Goal: Task Accomplishment & Management: Use online tool/utility

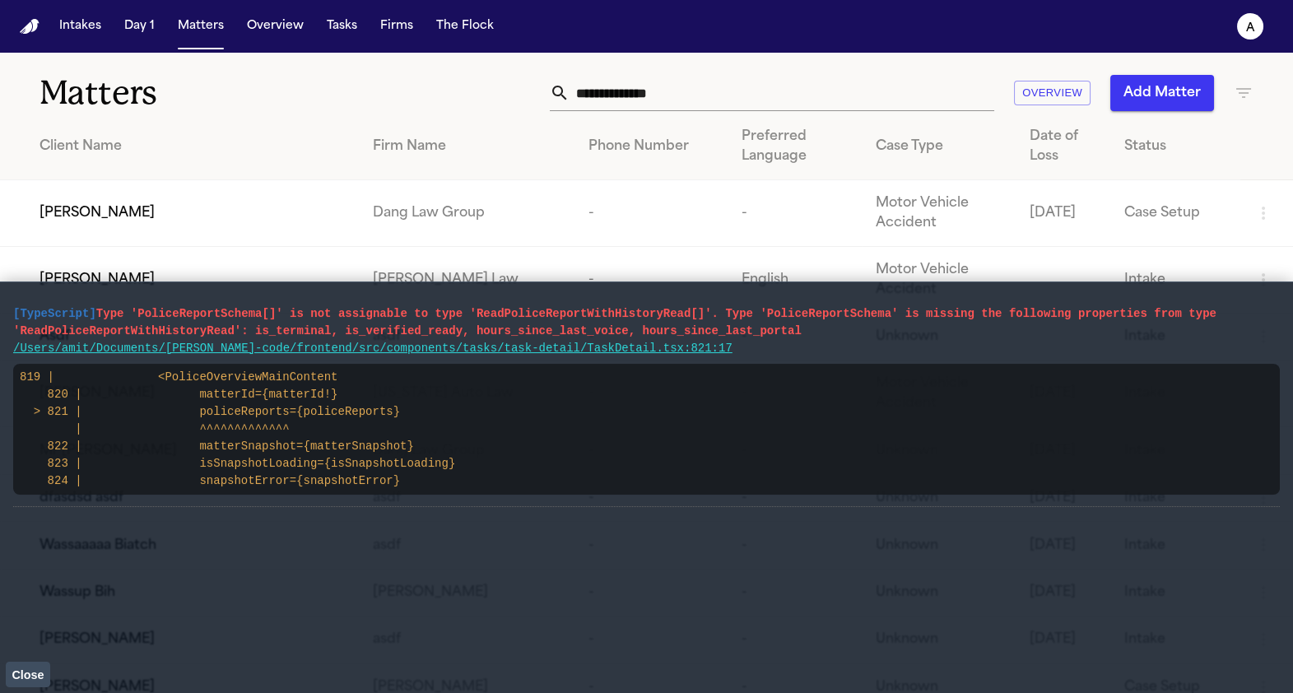
click at [120, 215] on span "[PERSON_NAME]" at bounding box center [97, 213] width 115 height 20
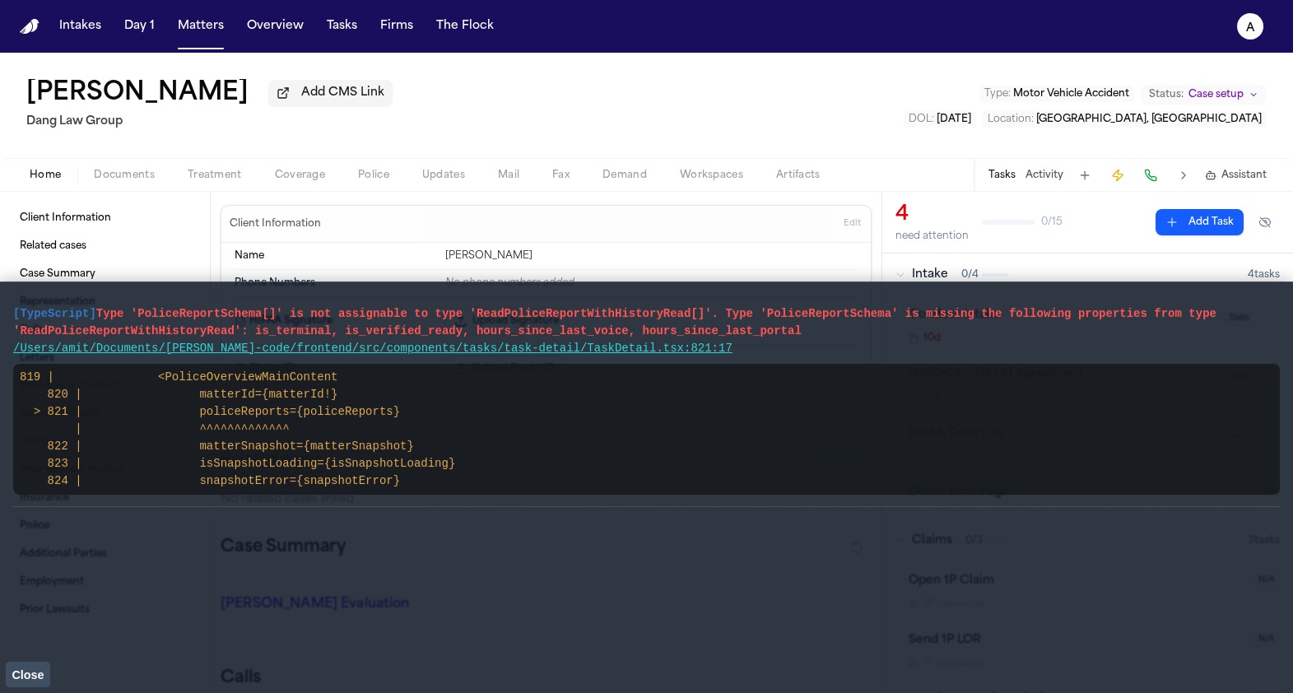
click at [23, 668] on span "Close" at bounding box center [28, 674] width 32 height 13
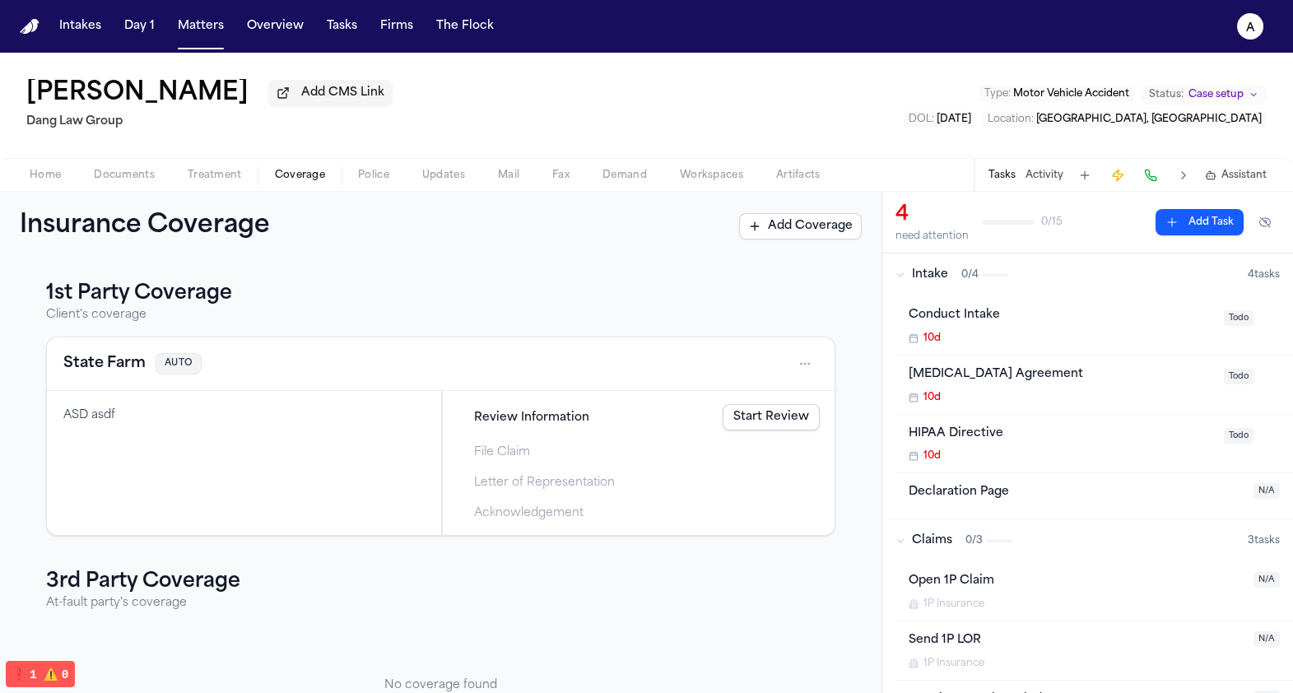
click at [291, 168] on button "Coverage" at bounding box center [299, 175] width 83 height 20
click at [757, 419] on link "Start Review" at bounding box center [771, 417] width 97 height 26
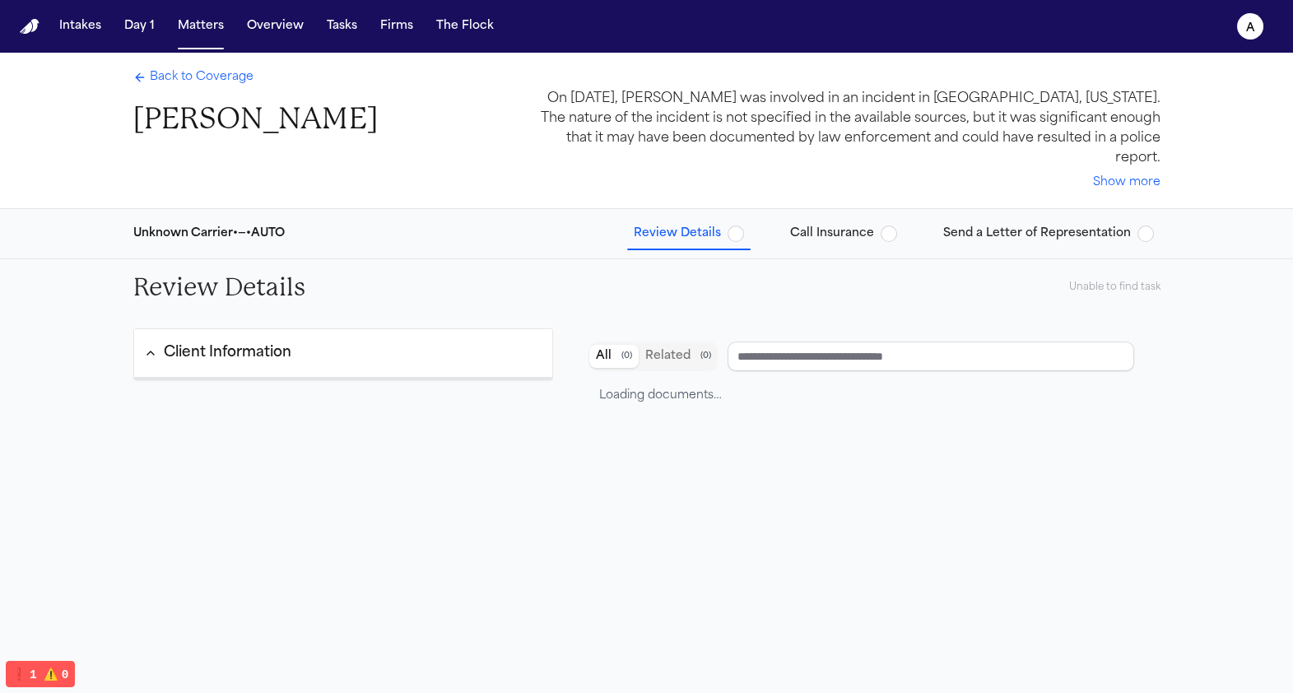
type input "**********"
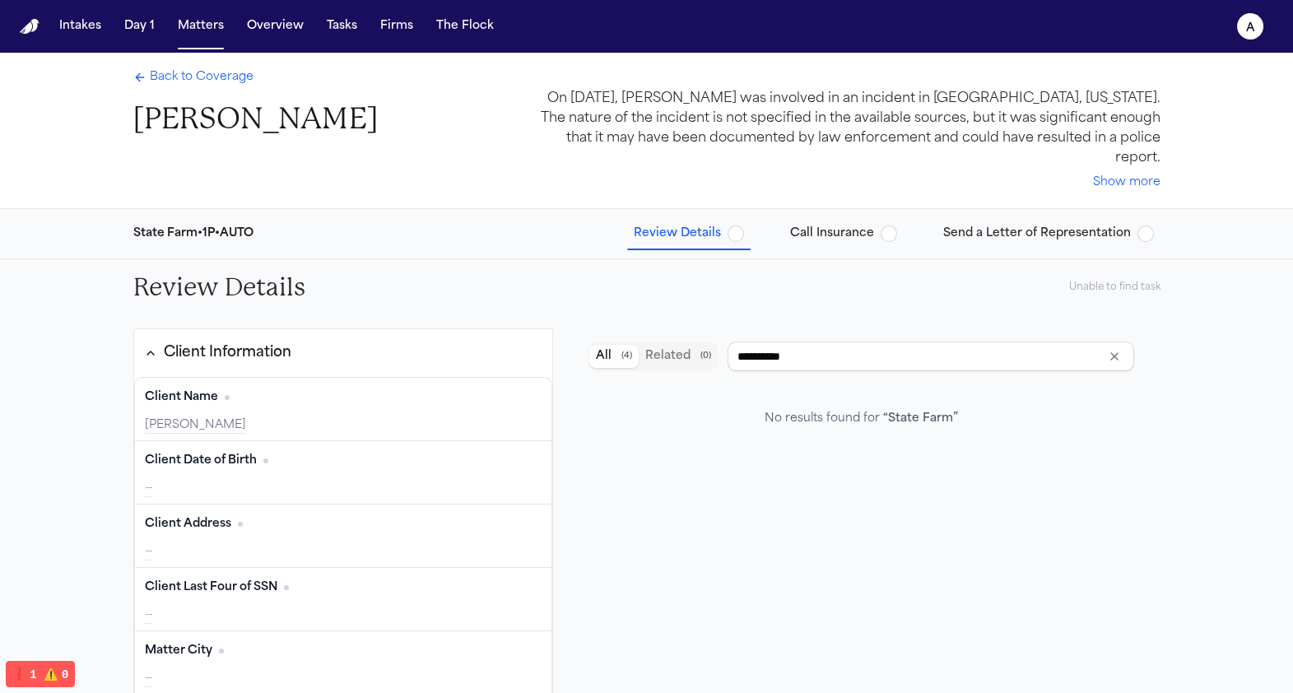
drag, startPoint x: 967, startPoint y: 210, endPoint x: 954, endPoint y: 204, distance: 14.4
click at [967, 226] on span "Send a Letter of Representation" at bounding box center [1037, 234] width 188 height 16
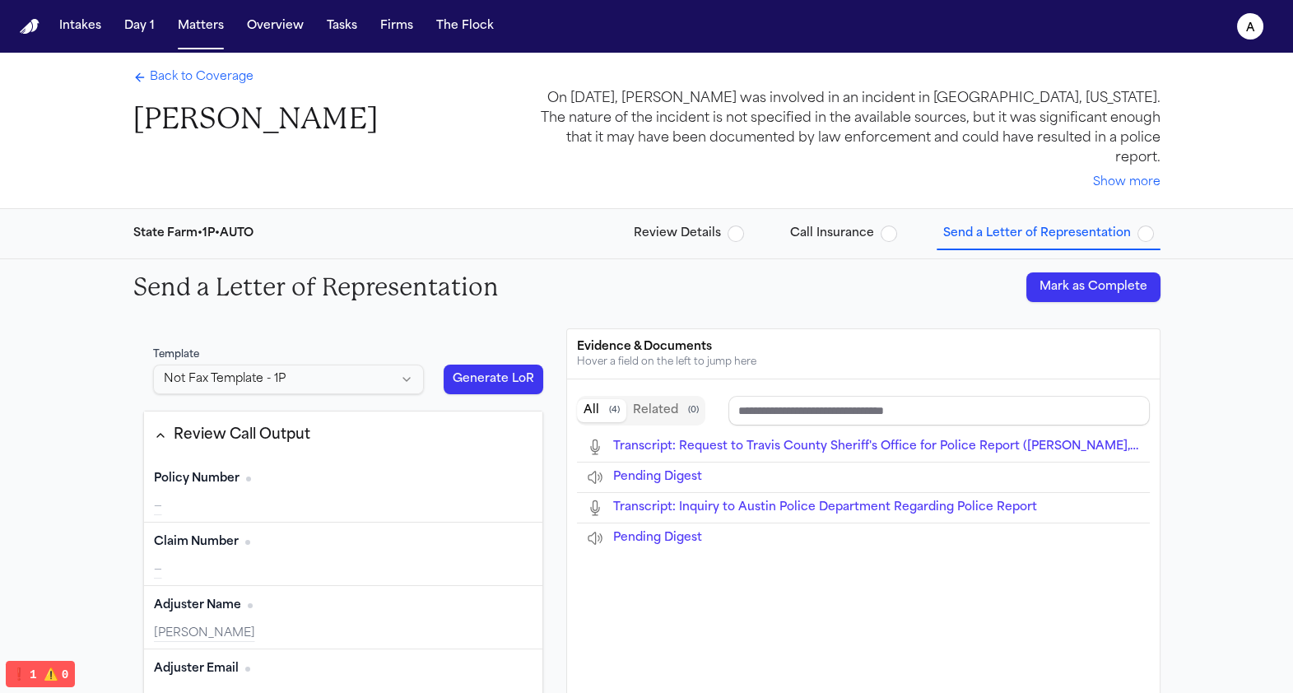
click at [473, 365] on button "Generate LoR" at bounding box center [494, 380] width 100 height 30
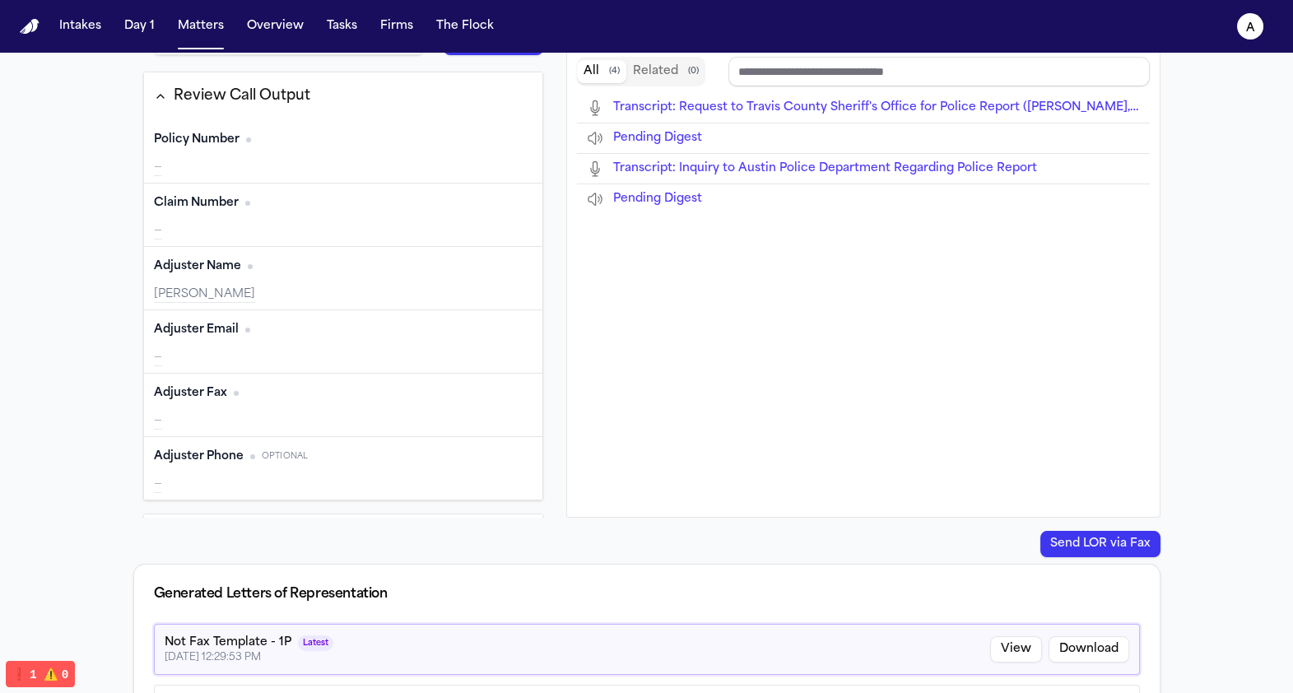
type input "**********"
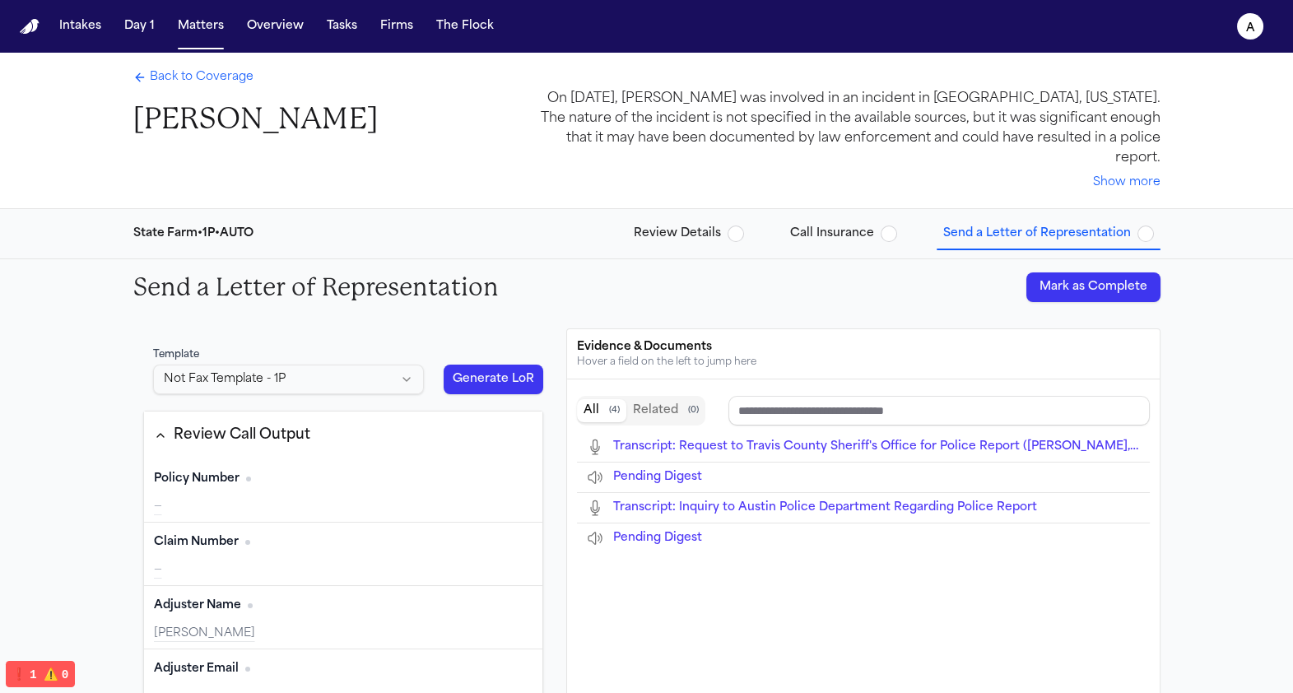
click at [199, 81] on span "Back to Coverage" at bounding box center [202, 77] width 104 height 16
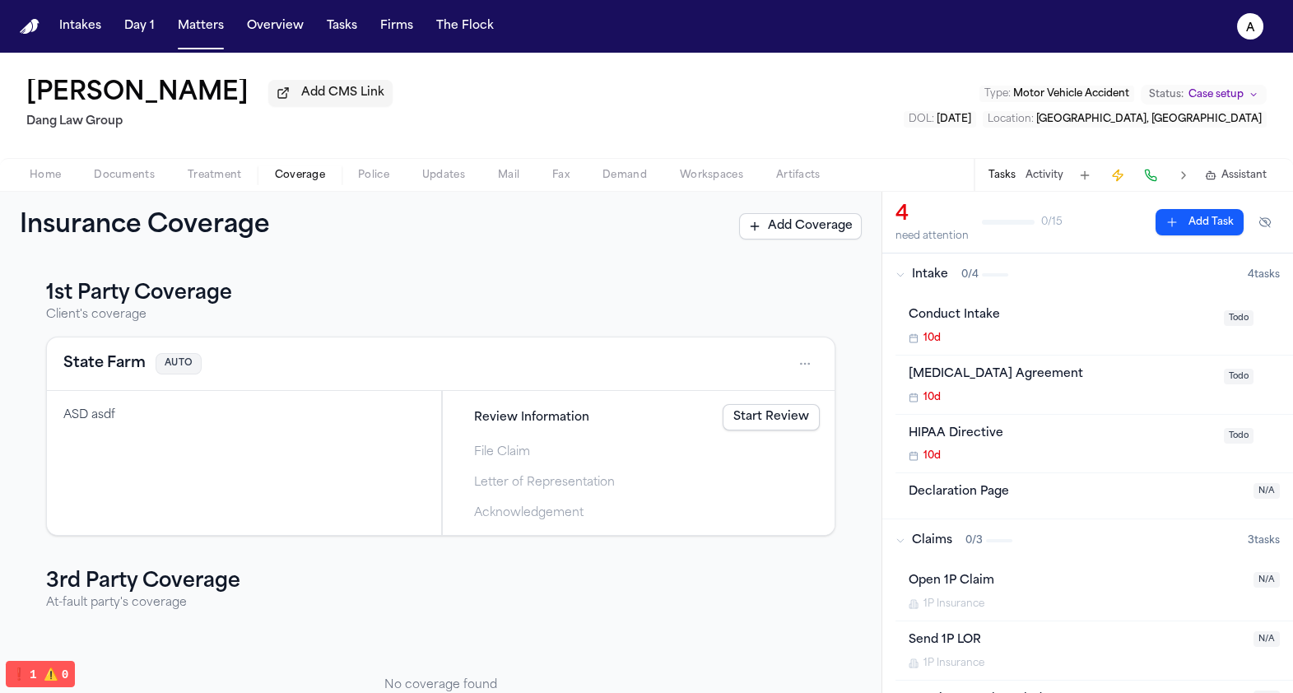
click at [765, 408] on link "Start Review" at bounding box center [771, 417] width 97 height 26
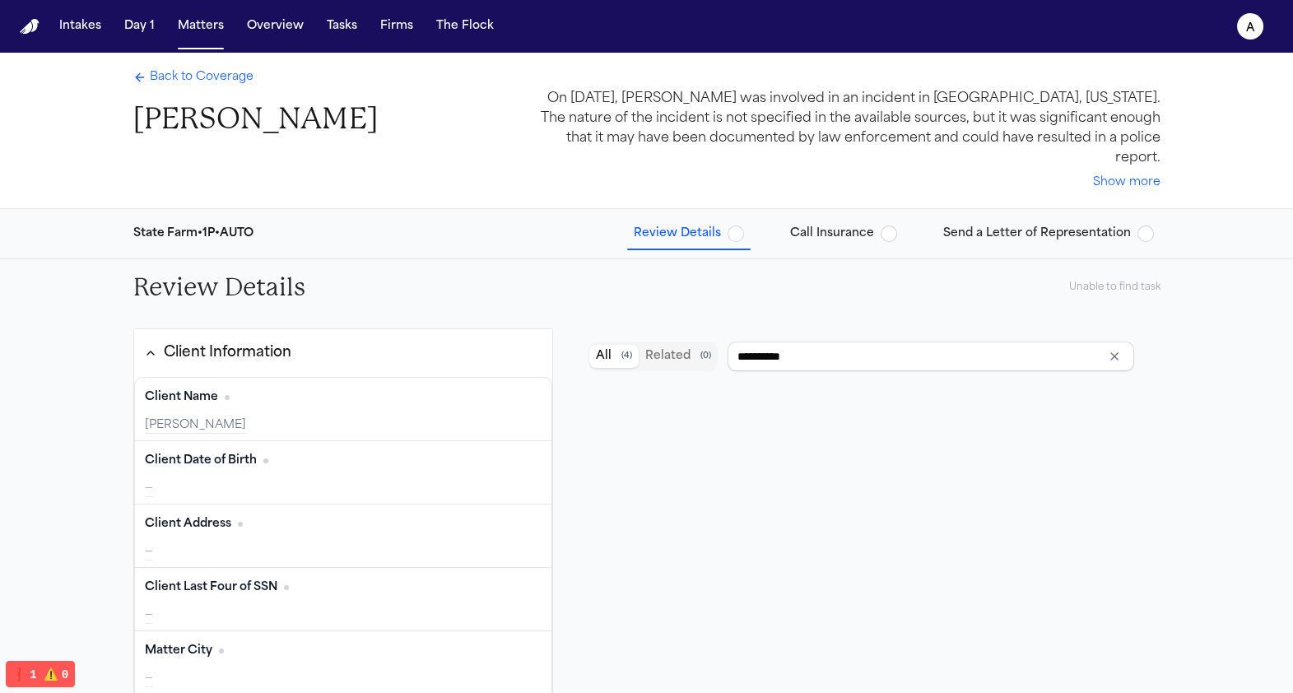
click at [874, 226] on span "Call Insurance" at bounding box center [832, 234] width 84 height 16
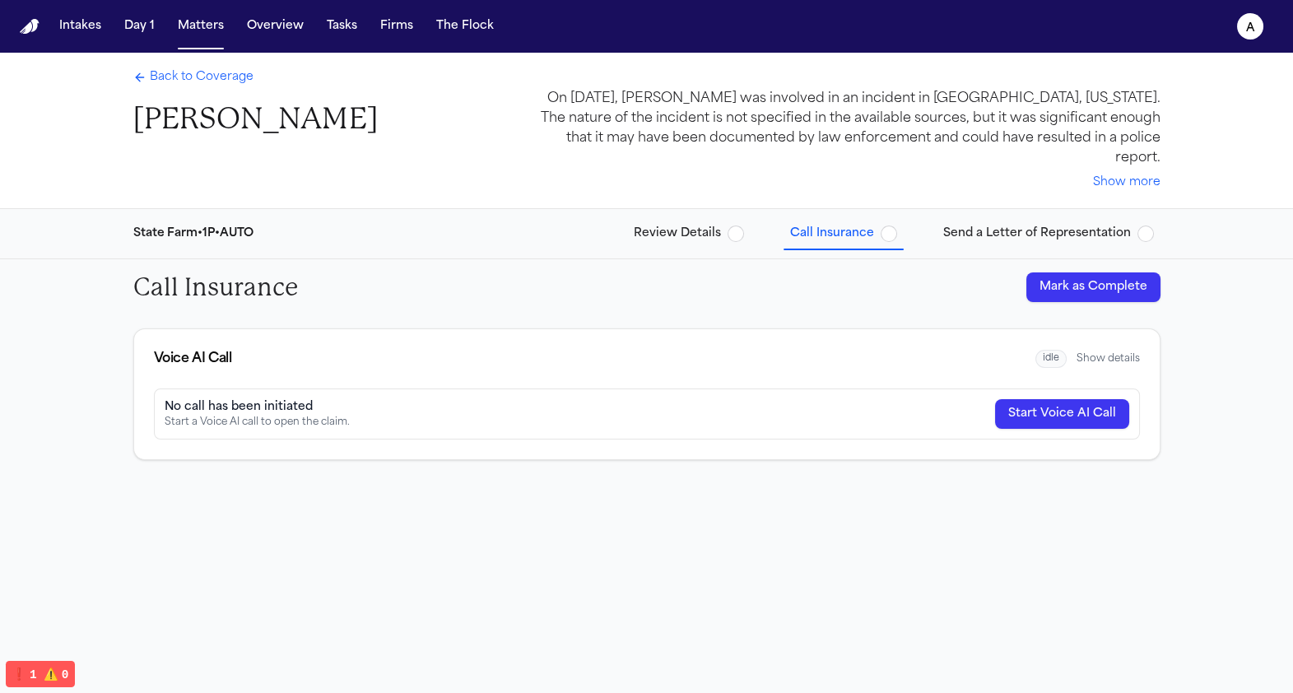
click at [991, 226] on span "Send a Letter of Representation" at bounding box center [1037, 234] width 188 height 16
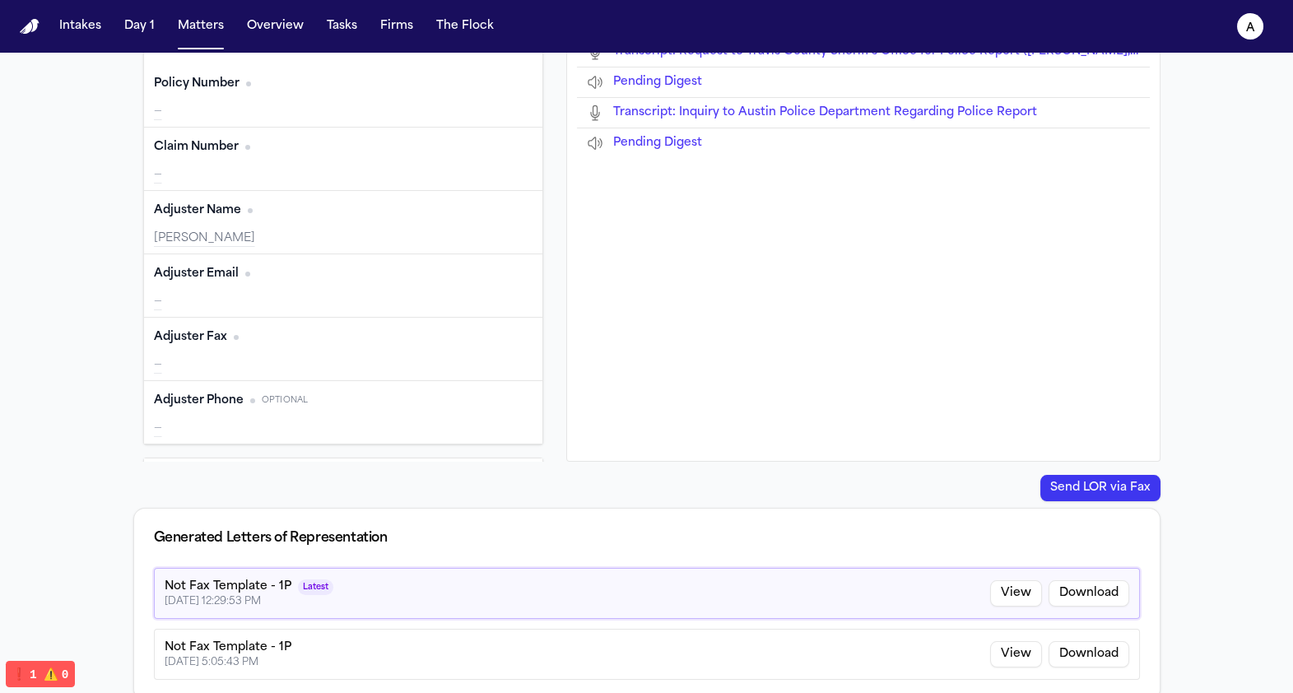
scroll to position [41, 0]
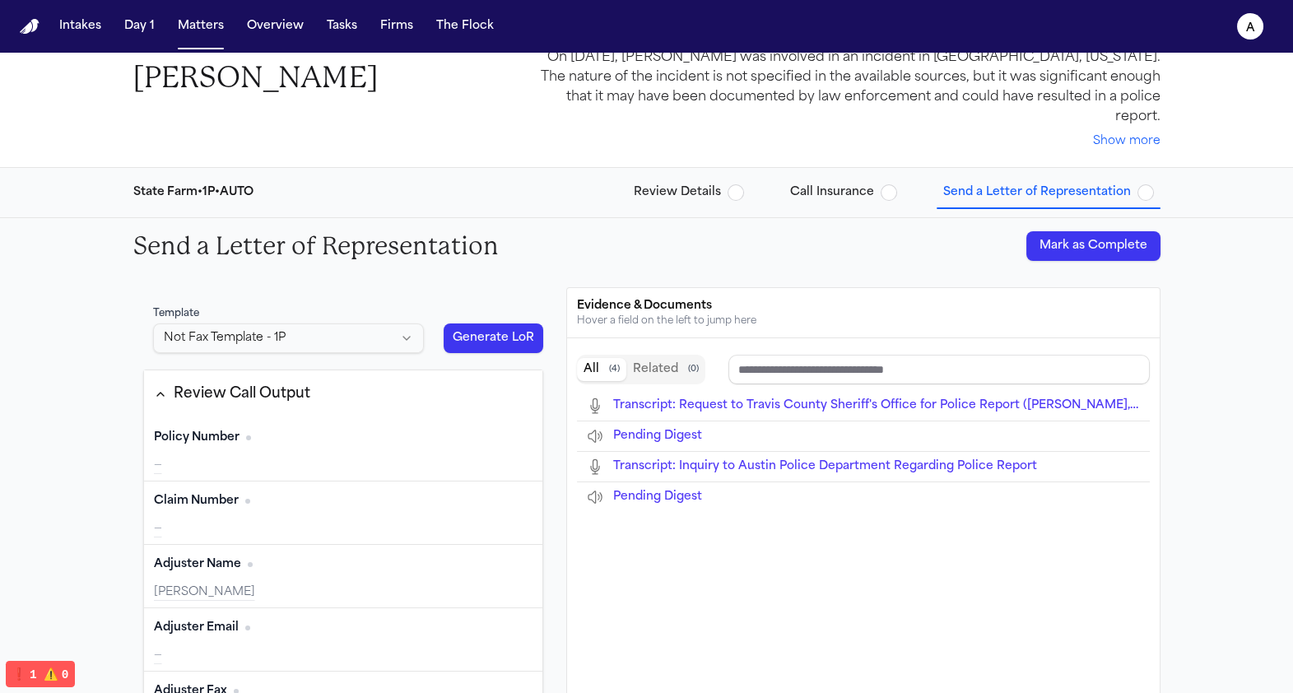
click at [352, 319] on html "Intakes Day 1 Matters Overview Tasks Firms The Flock a Back to Coverage Paul Ma…" at bounding box center [646, 346] width 1293 height 693
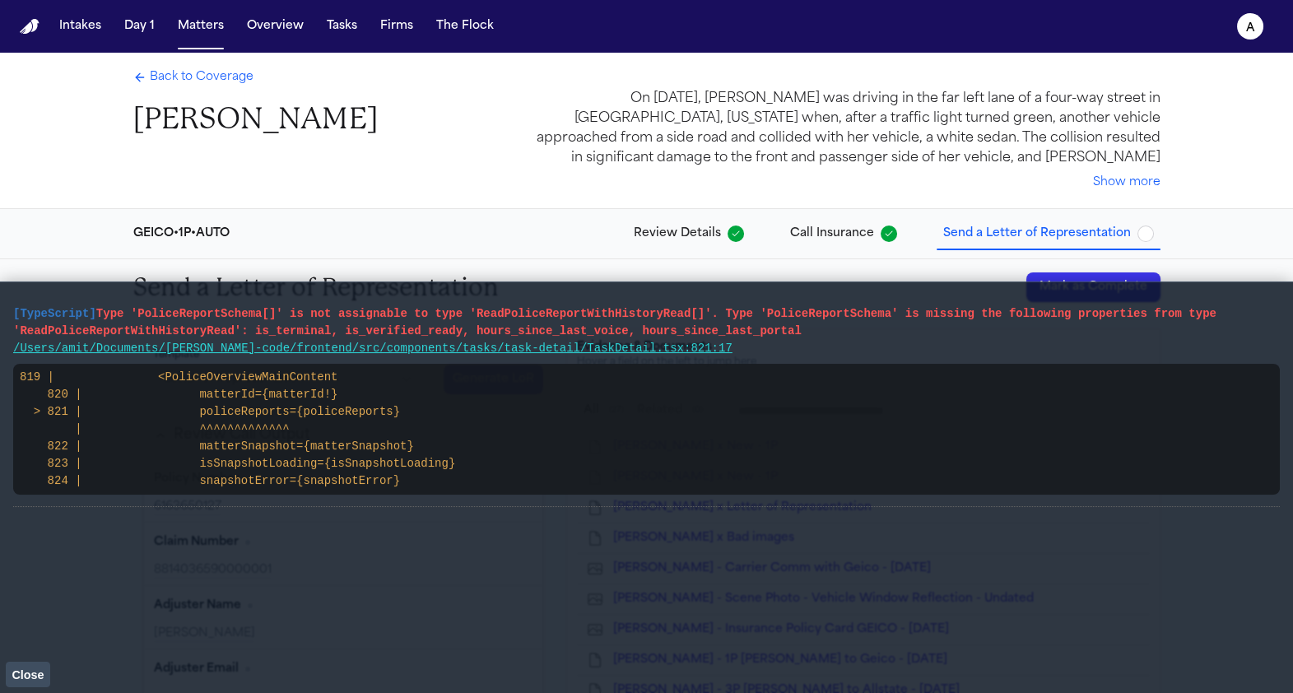
click at [39, 678] on span "Close" at bounding box center [28, 674] width 32 height 13
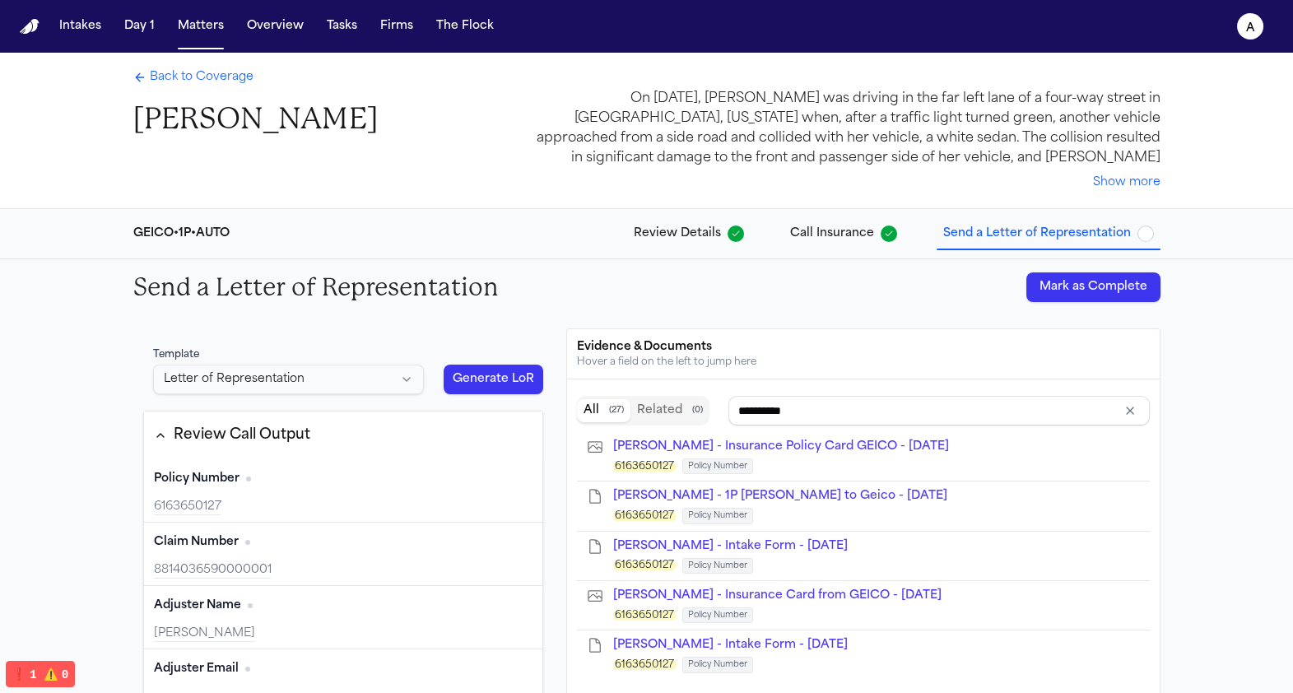
click at [246, 383] on html "Intakes Day 1 Matters Overview Tasks Firms The Flock a Back to Coverage Lakeysh…" at bounding box center [646, 346] width 1293 height 693
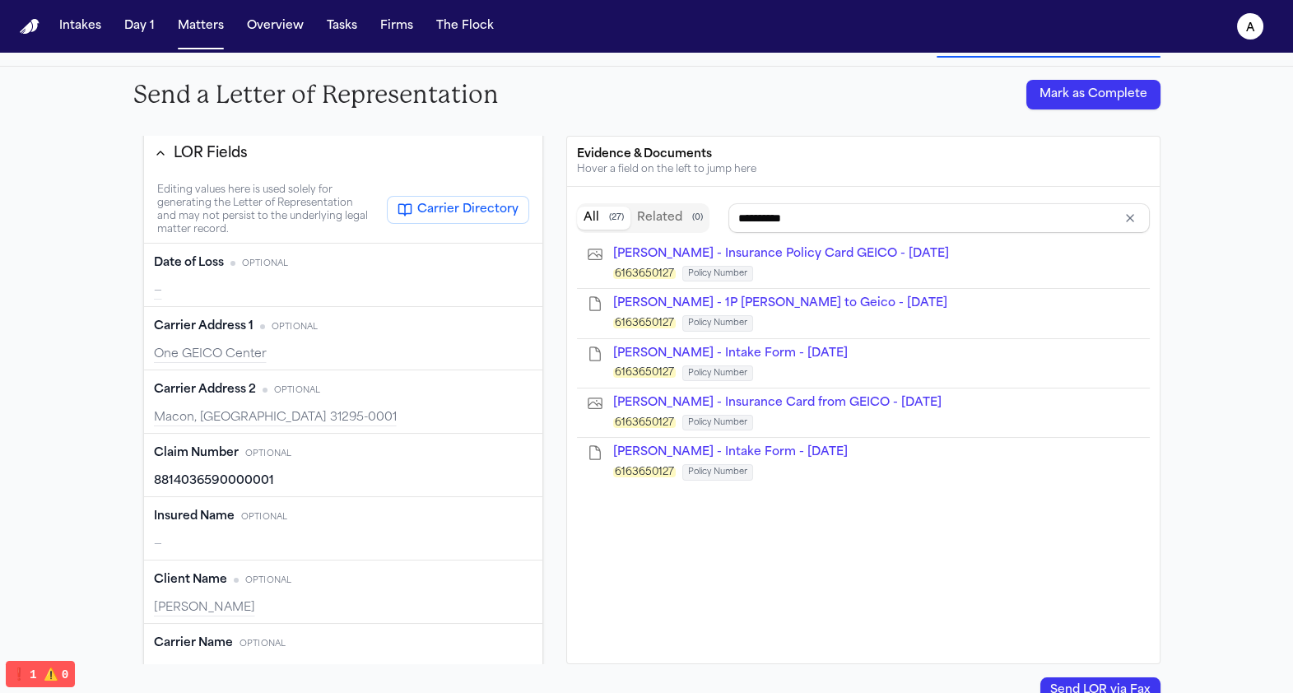
scroll to position [443, 0]
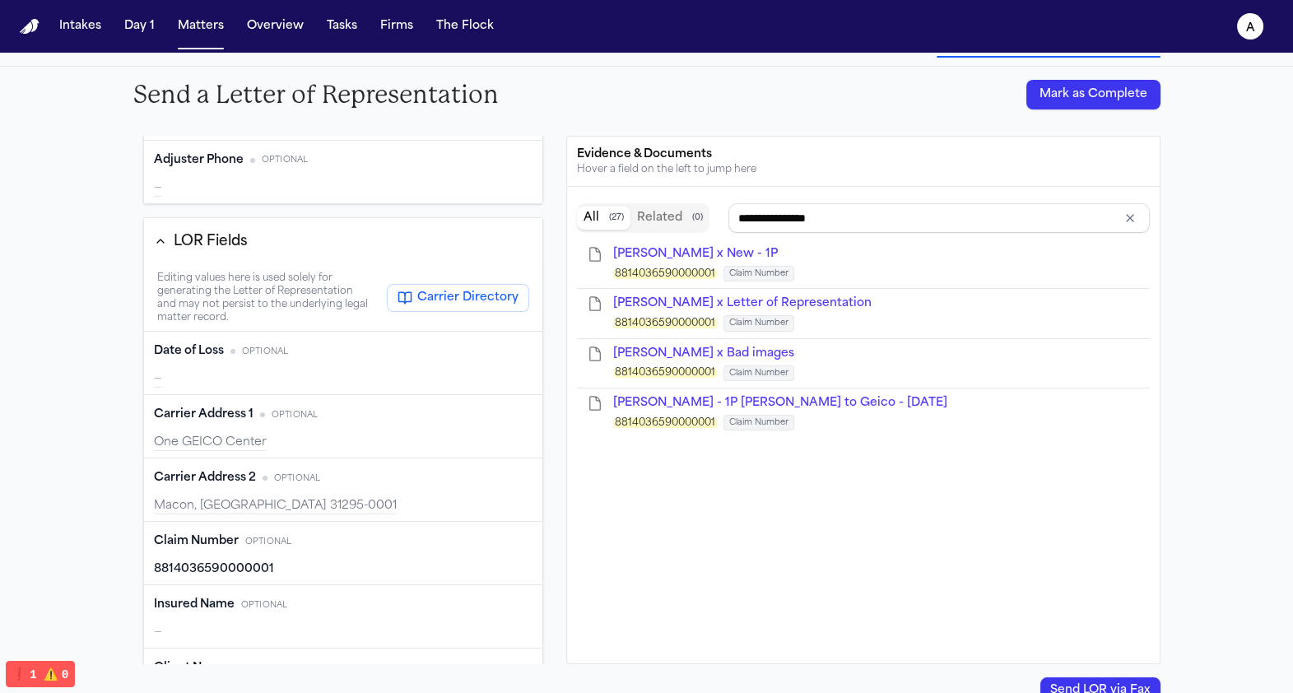
click at [238, 557] on div "Claim Number Optional Edit 8814036590000001" at bounding box center [343, 553] width 399 height 63
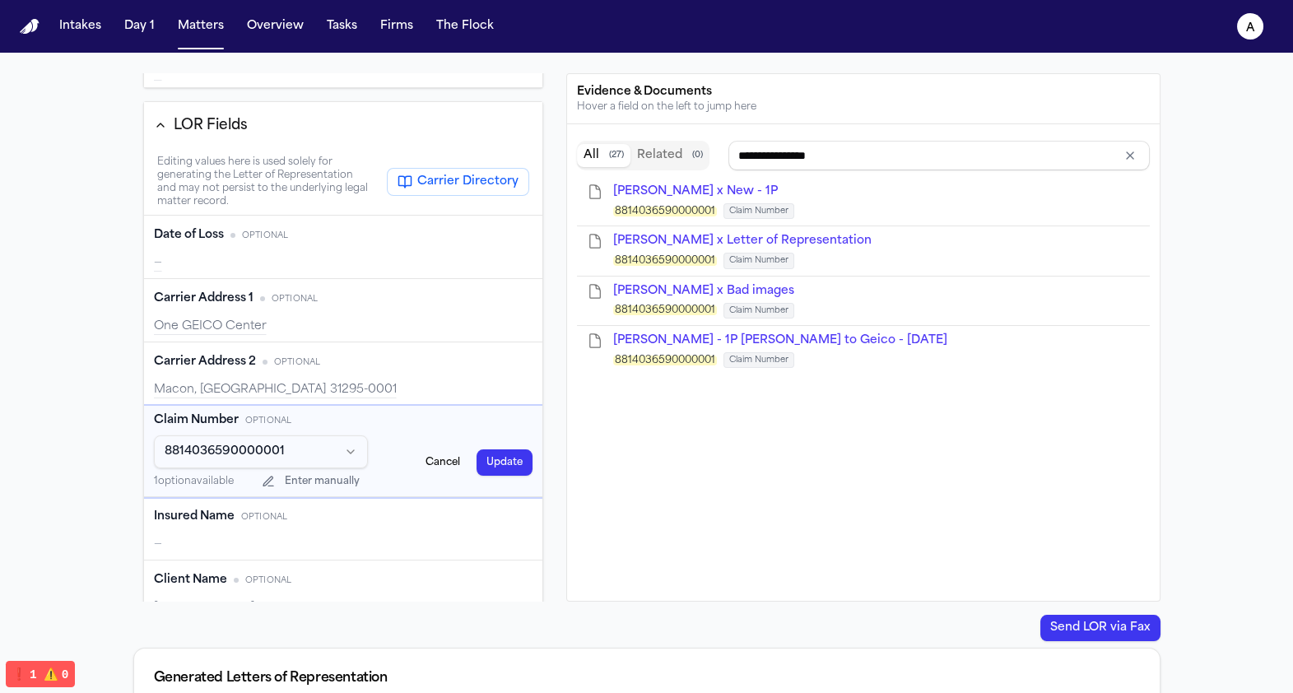
scroll to position [844, 0]
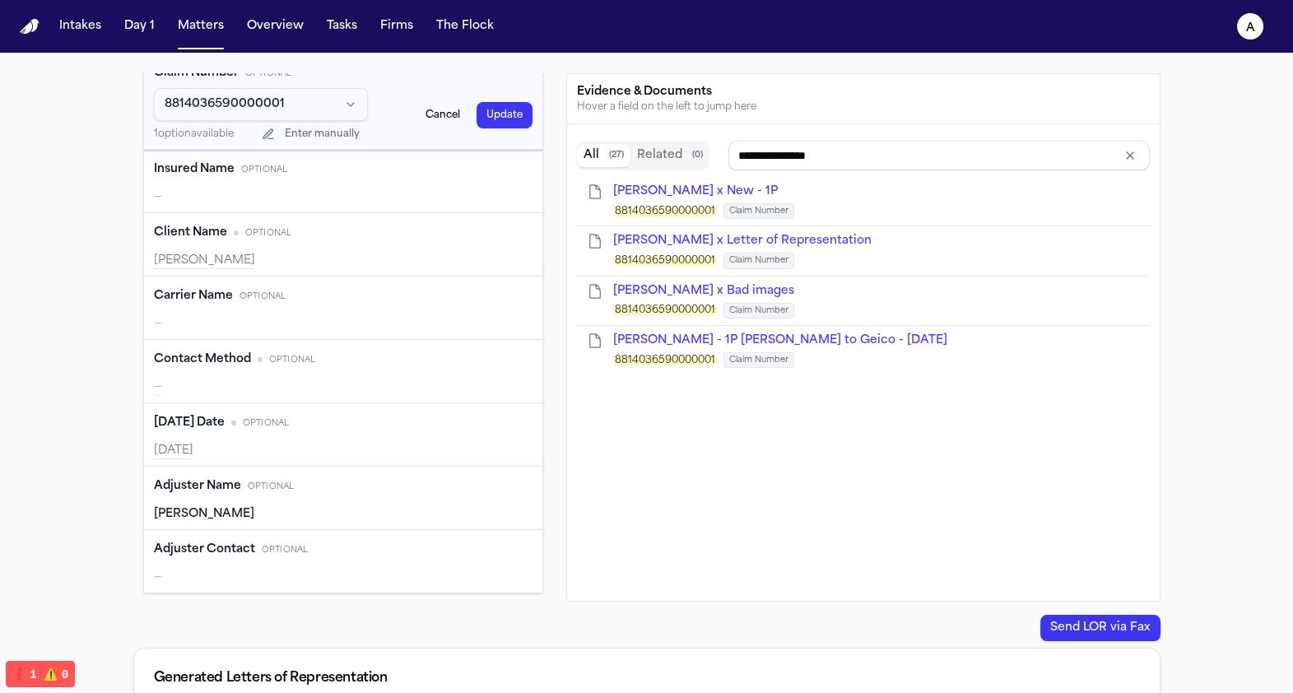
type input "**********"
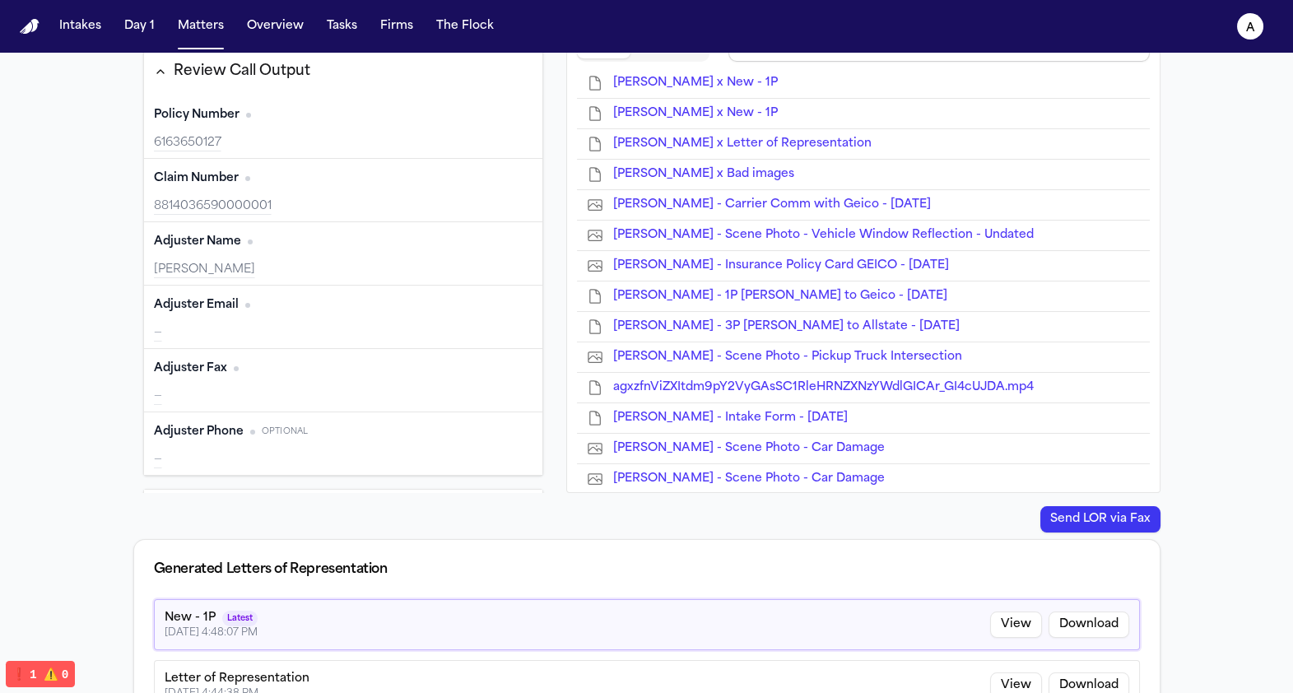
scroll to position [0, 0]
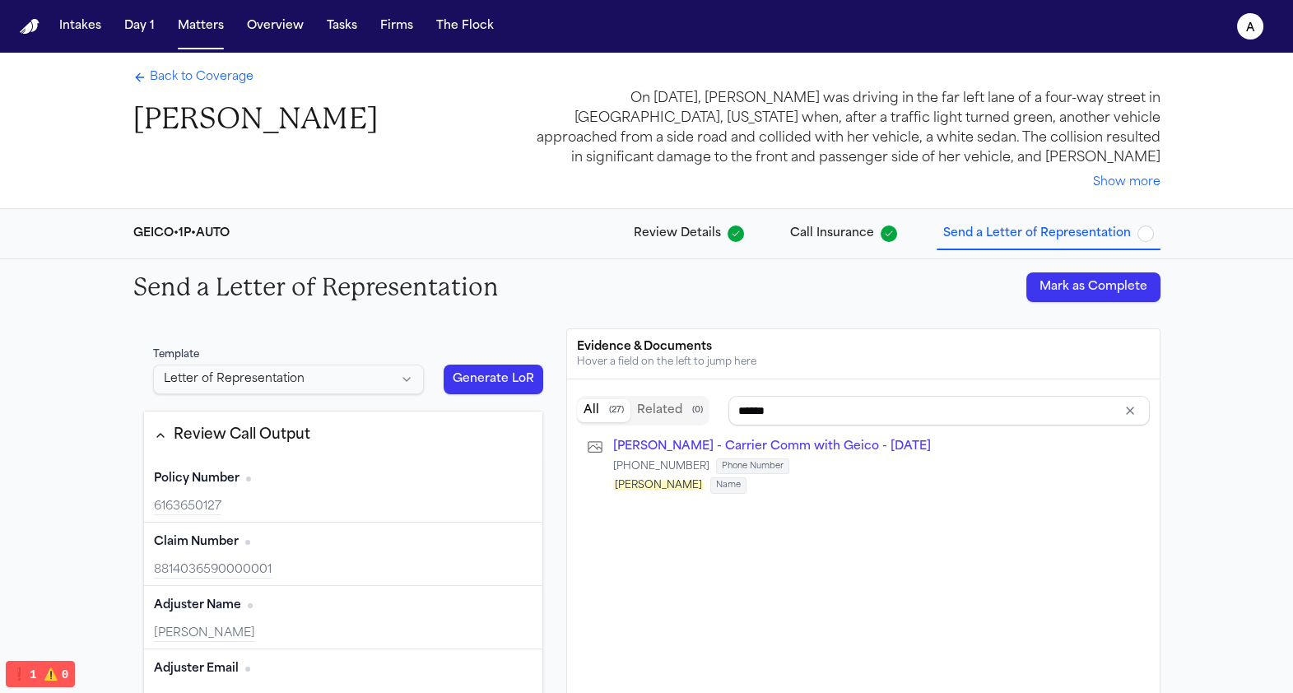
click at [219, 216] on div "GEICO • 1P • AUTO Review Details Call Insurance Send a Letter of Representation" at bounding box center [647, 233] width 1054 height 49
click at [268, 376] on html "Intakes Day 1 Matters Overview Tasks Firms The Flock a Back to Coverage Lakeysh…" at bounding box center [646, 346] width 1293 height 693
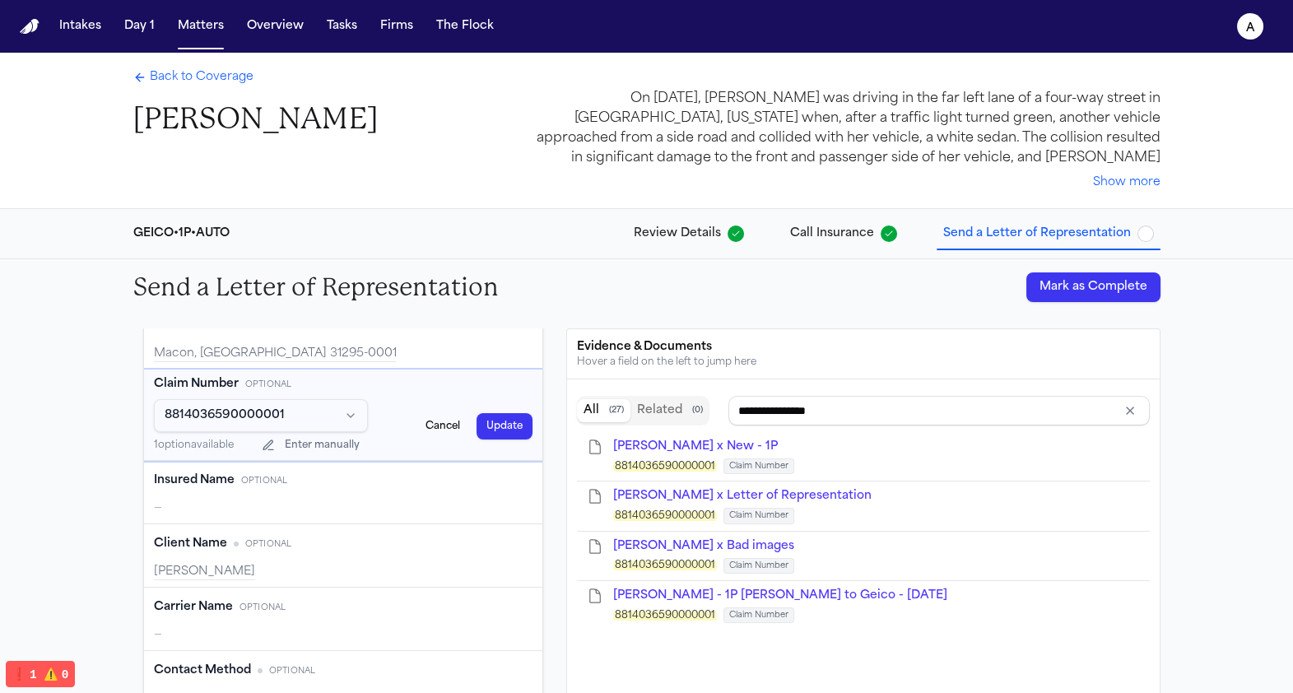
click at [157, 449] on span "1 option available" at bounding box center [194, 445] width 80 height 10
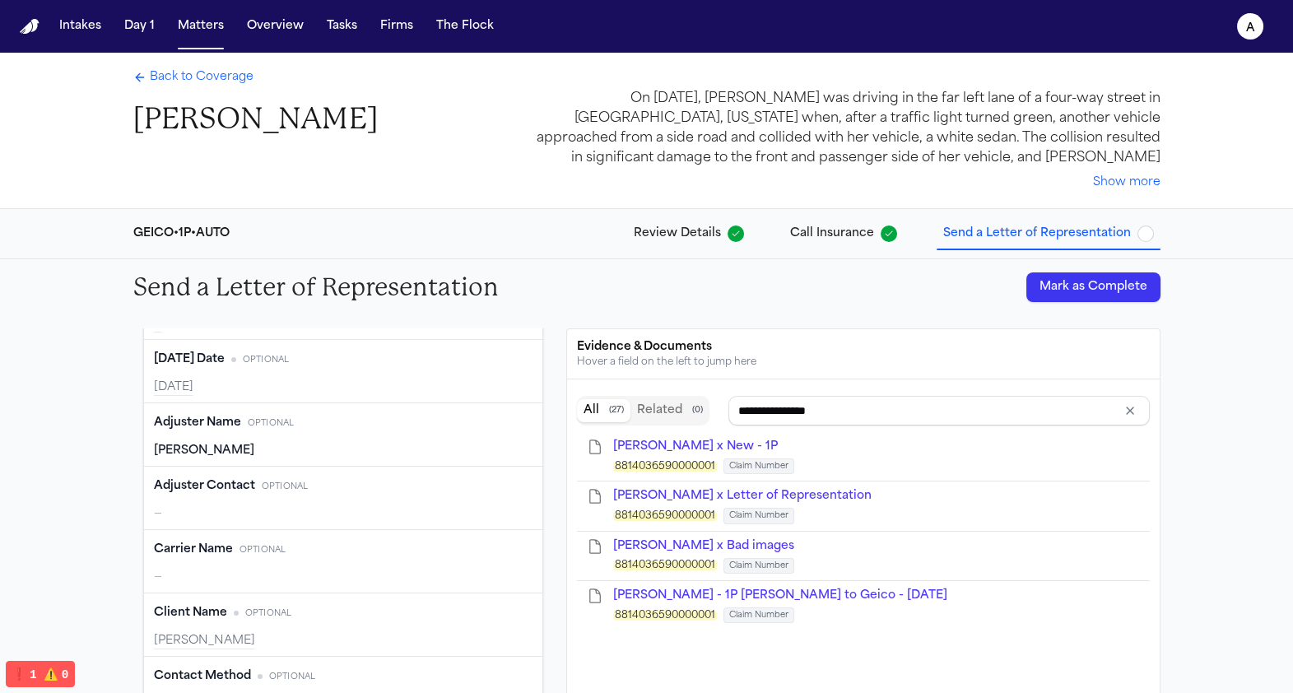
scroll to position [752, 0]
click at [137, 456] on div "Template SAH Generate LoR Review Call Output Policy Number Edit 6163650127 Clai…" at bounding box center [343, 592] width 421 height 528
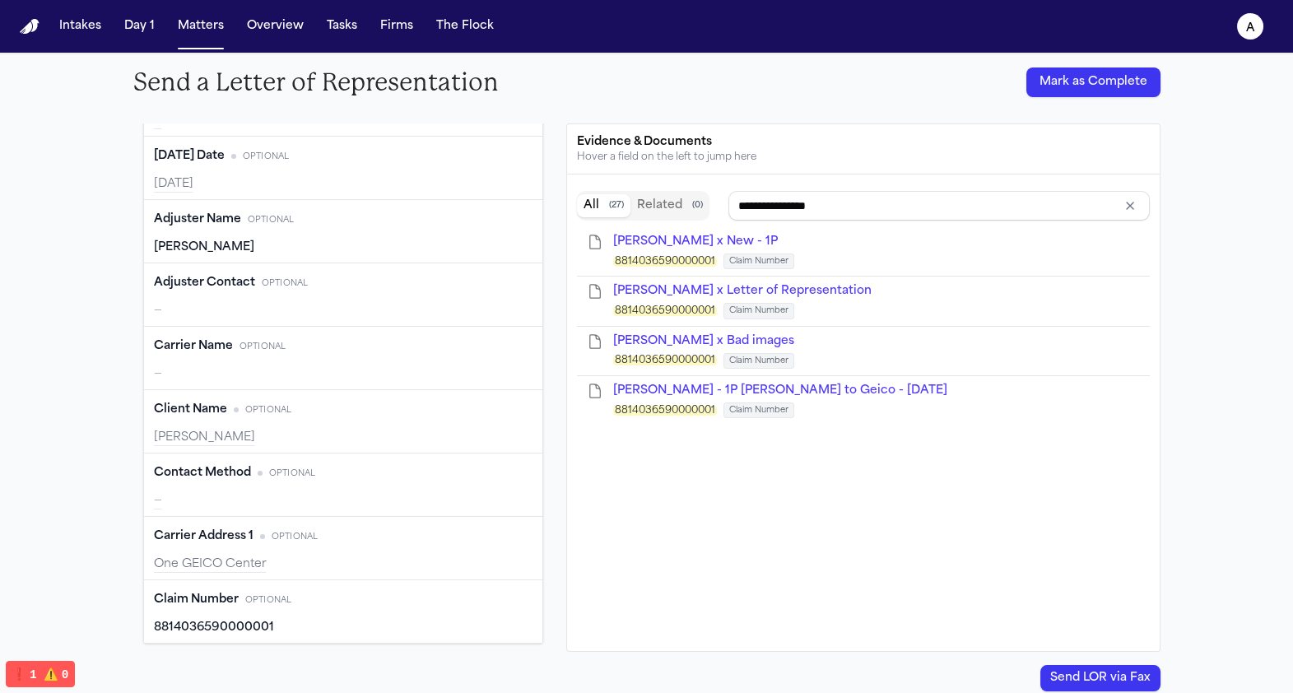
scroll to position [213, 0]
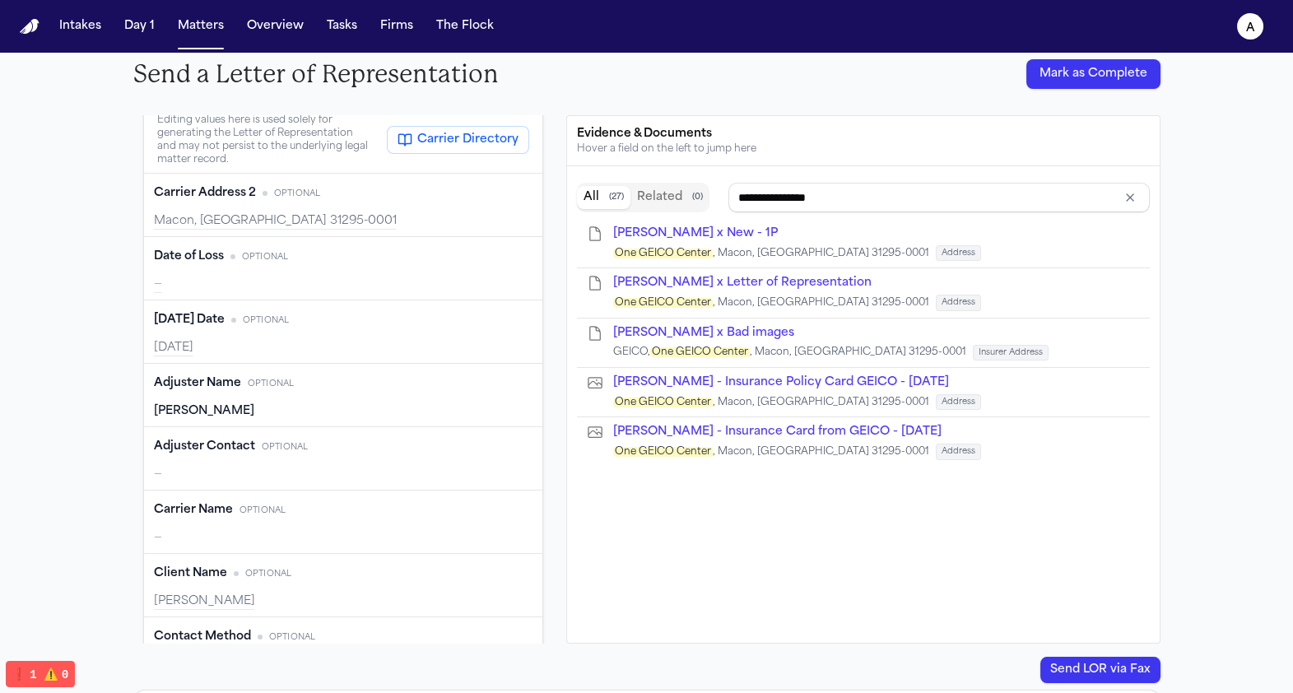
type input "*****"
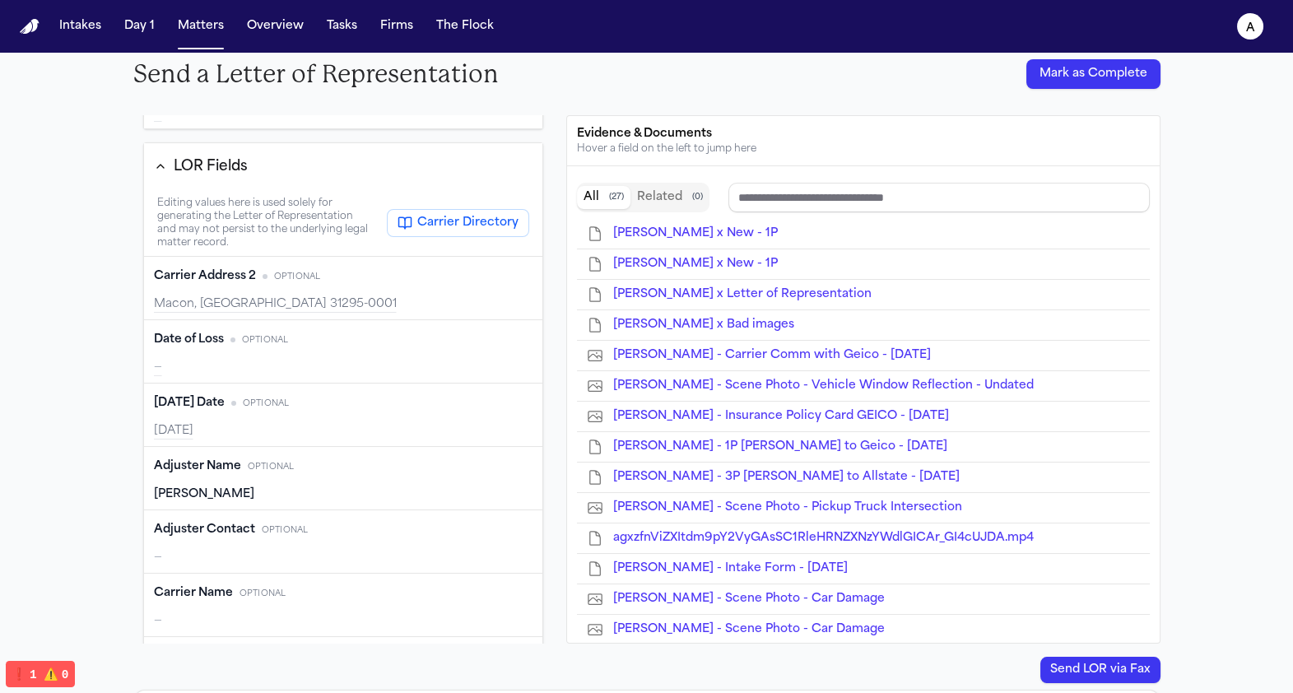
scroll to position [521, 0]
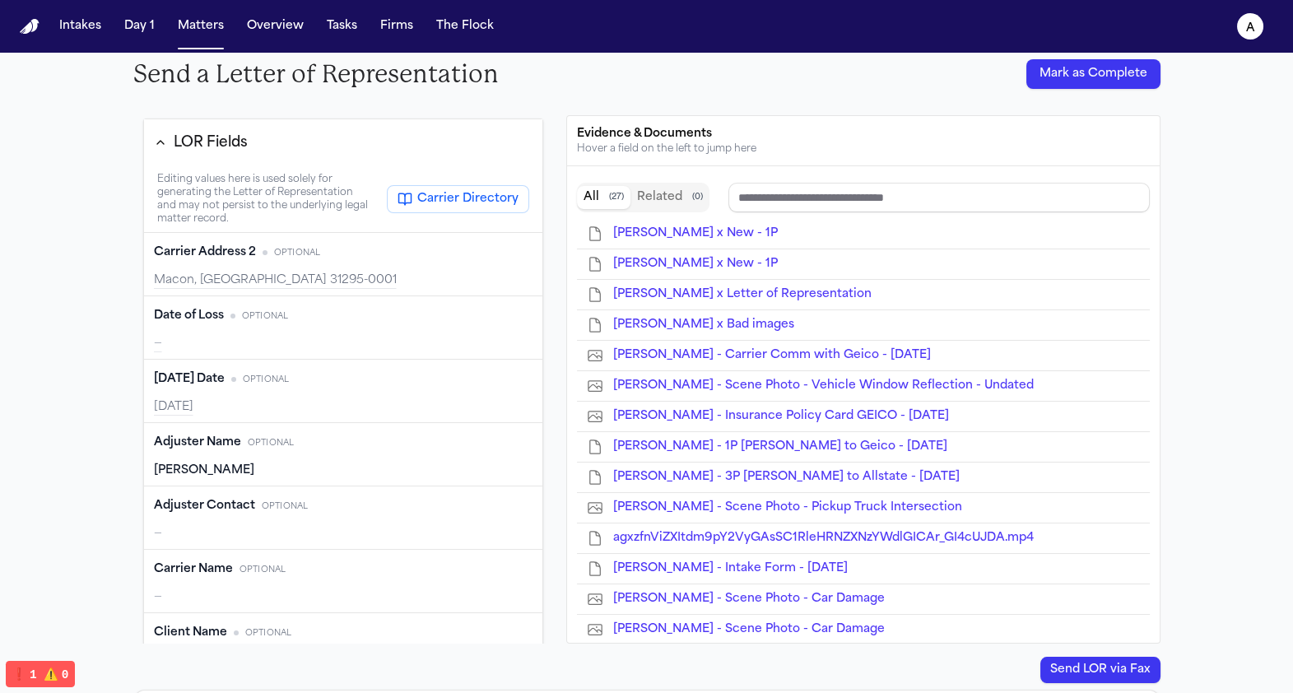
type input "******"
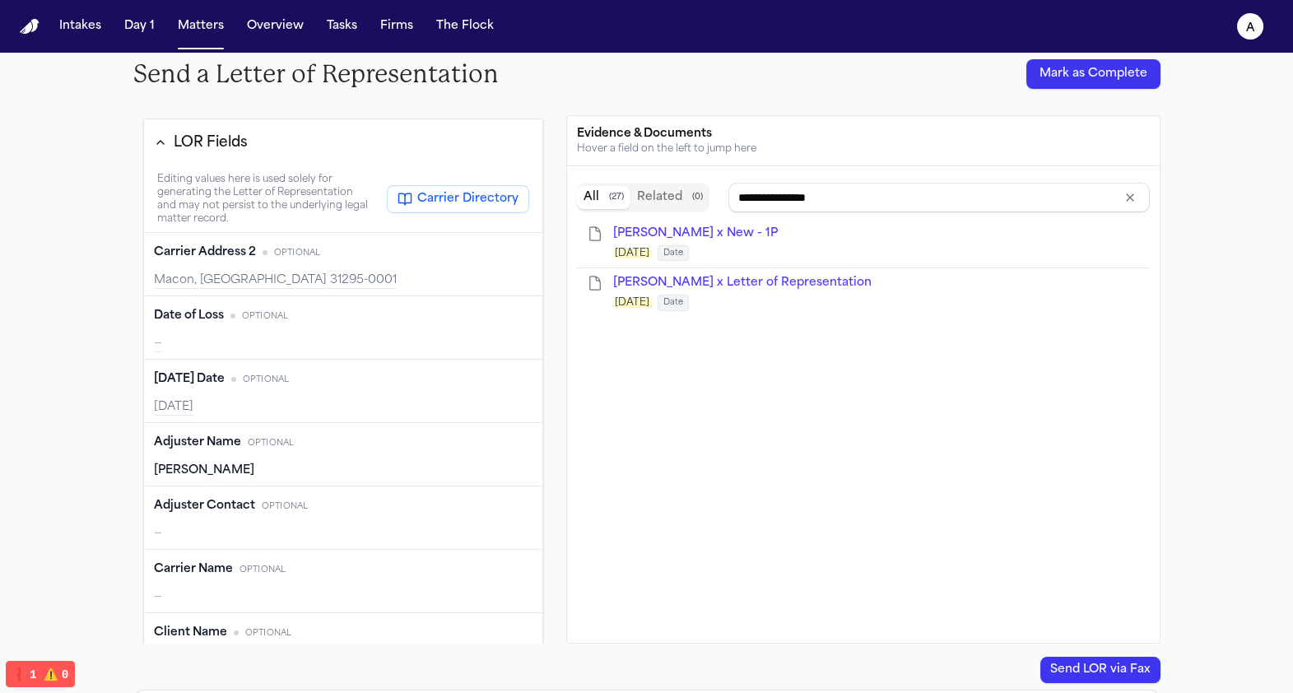
scroll to position [752, 0]
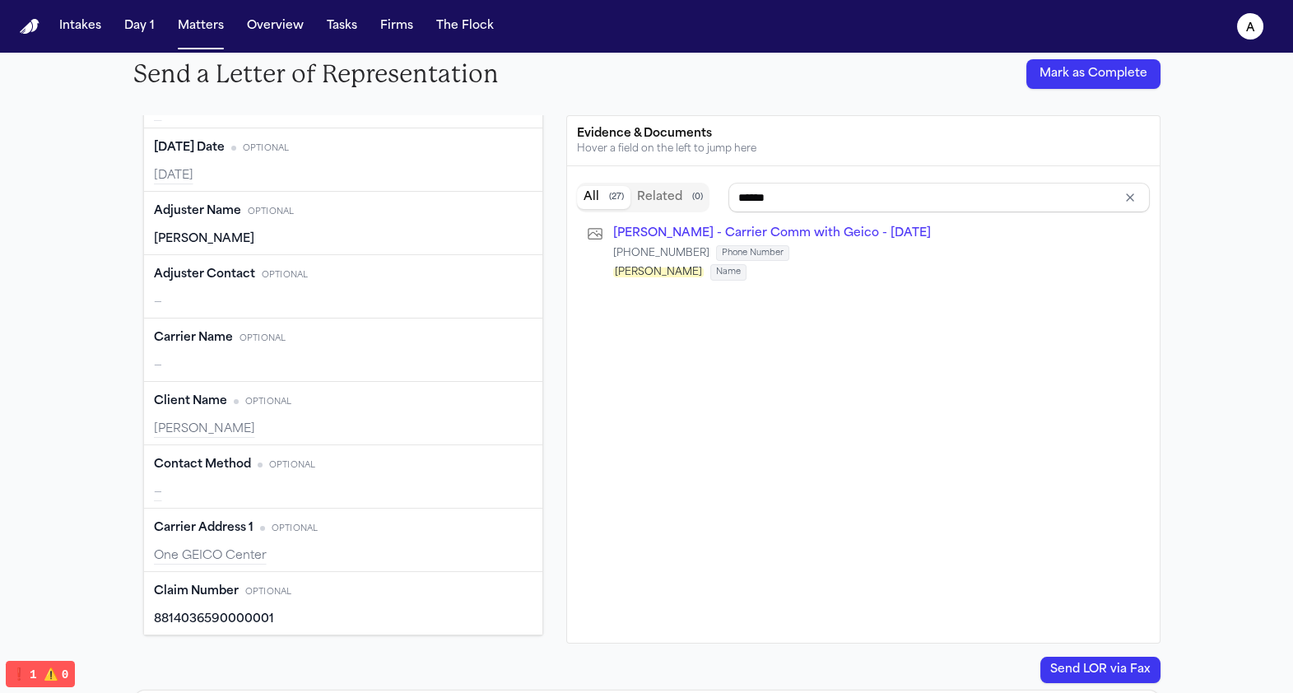
type input "*****"
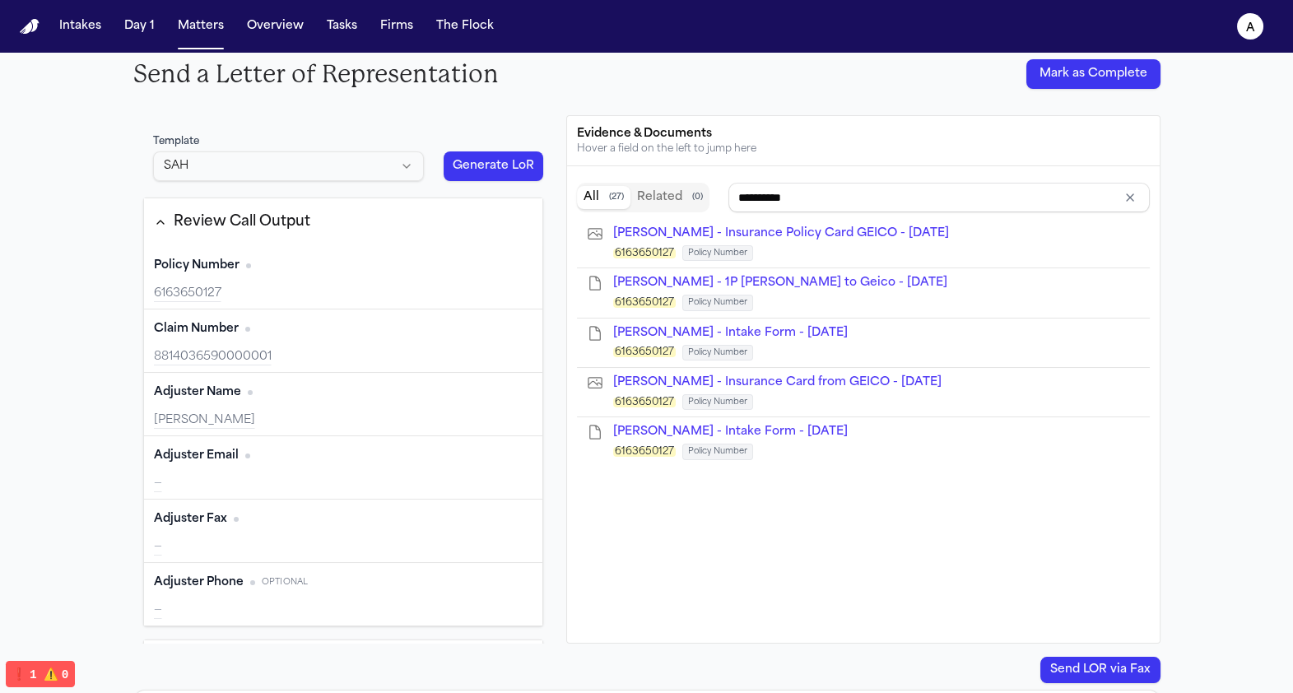
scroll to position [0, 0]
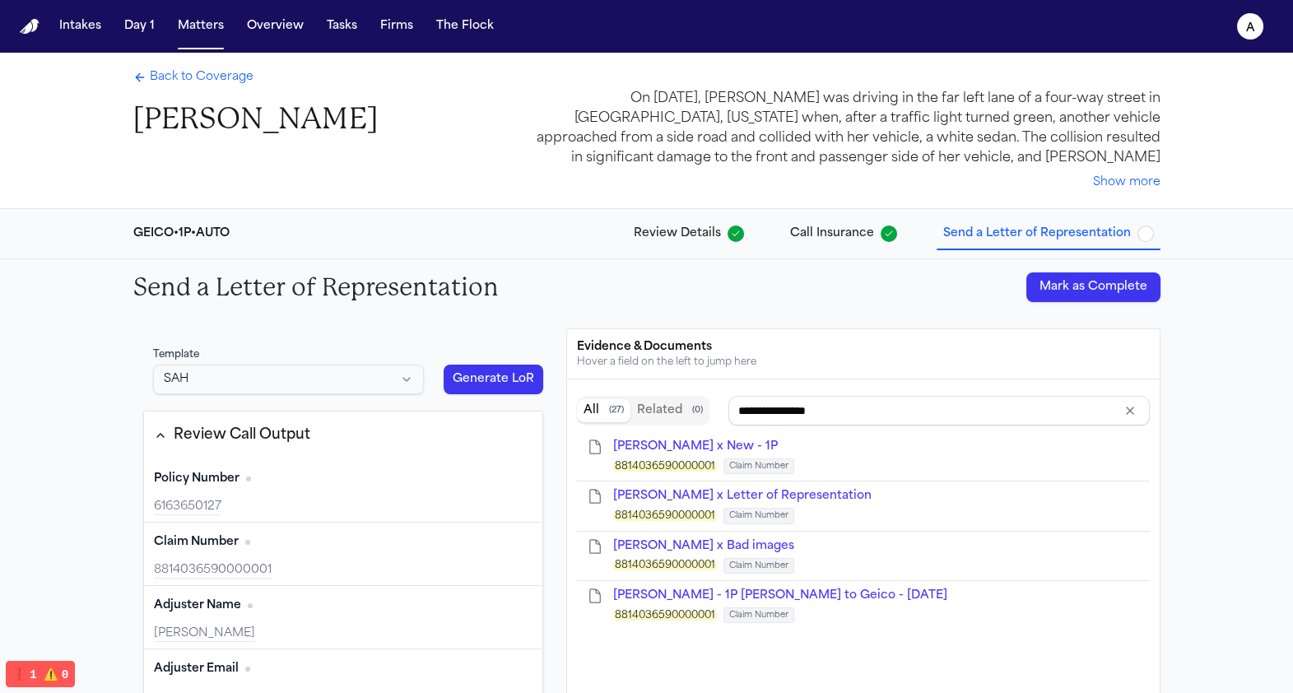
type input "******"
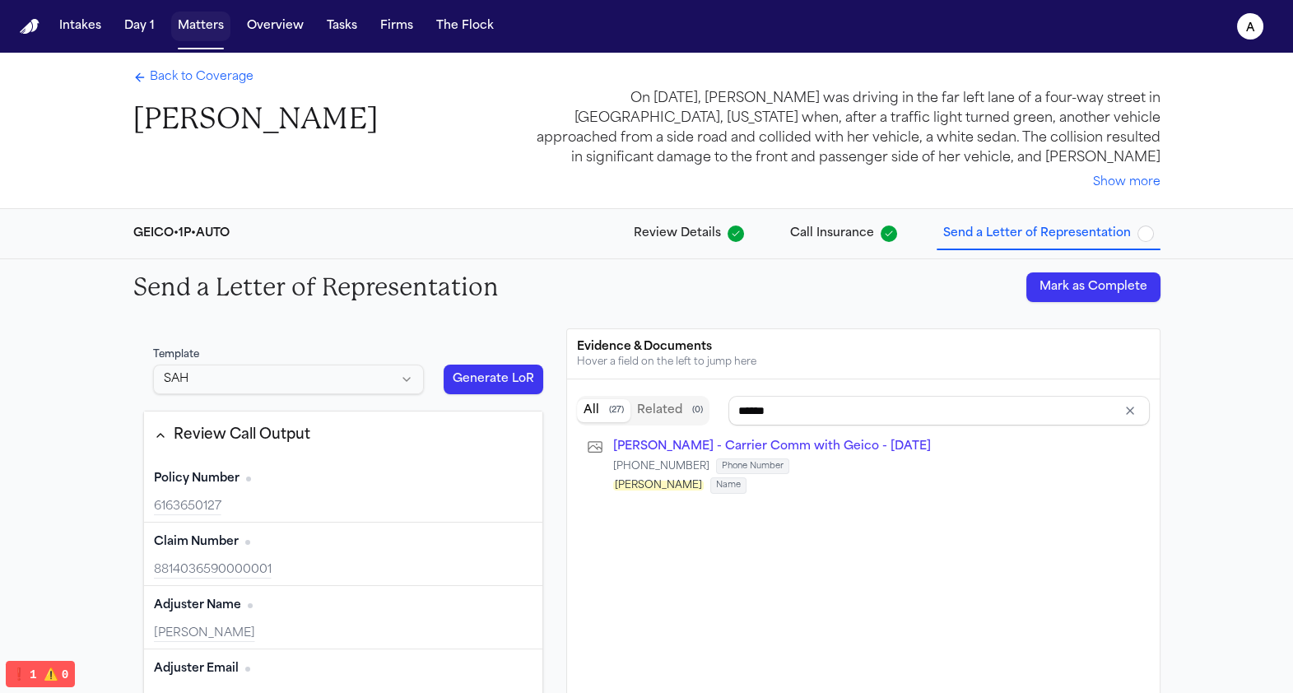
click at [198, 21] on button "Matters" at bounding box center [200, 27] width 59 height 30
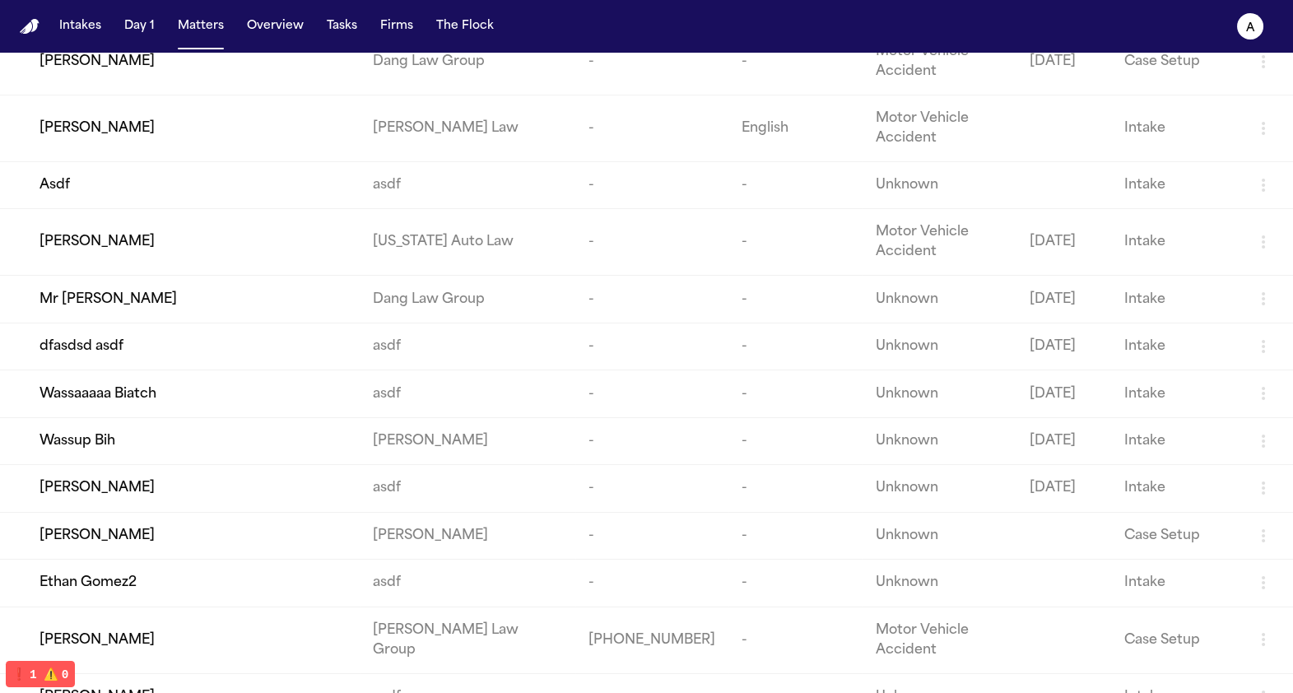
scroll to position [308, 0]
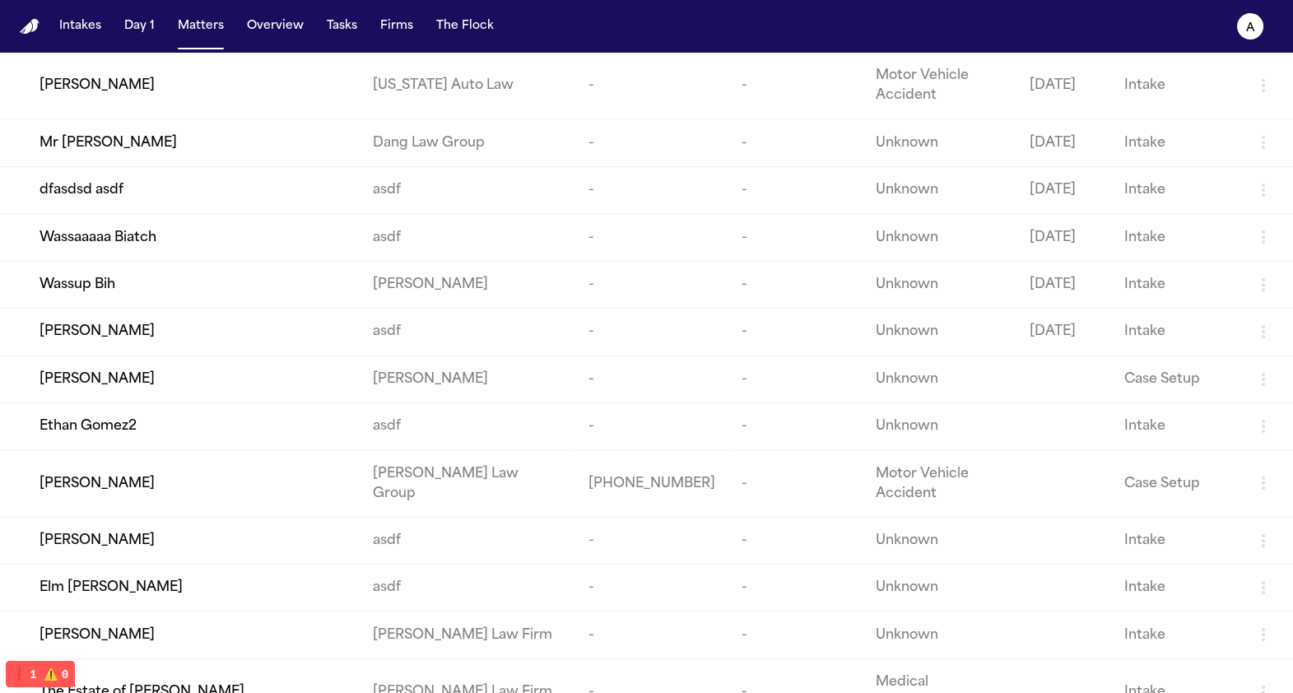
click at [146, 494] on div "Antwan Walker" at bounding box center [193, 484] width 307 height 20
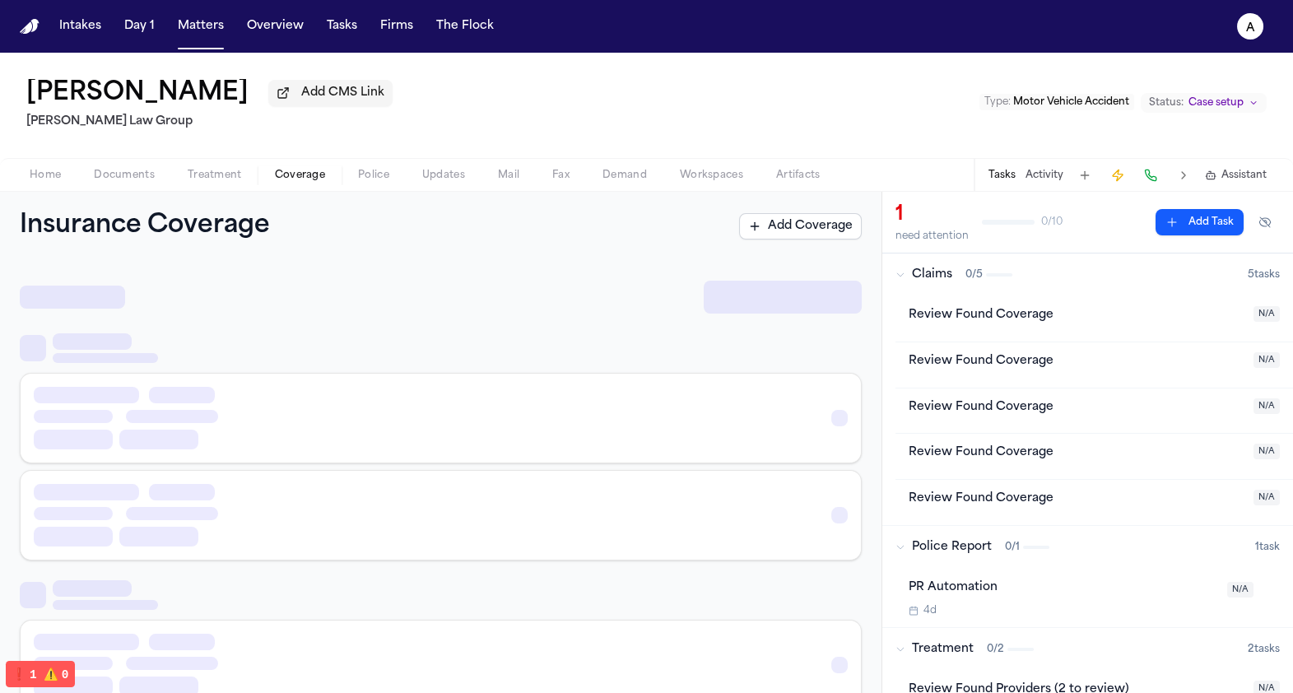
click at [285, 182] on span "Coverage" at bounding box center [300, 175] width 50 height 13
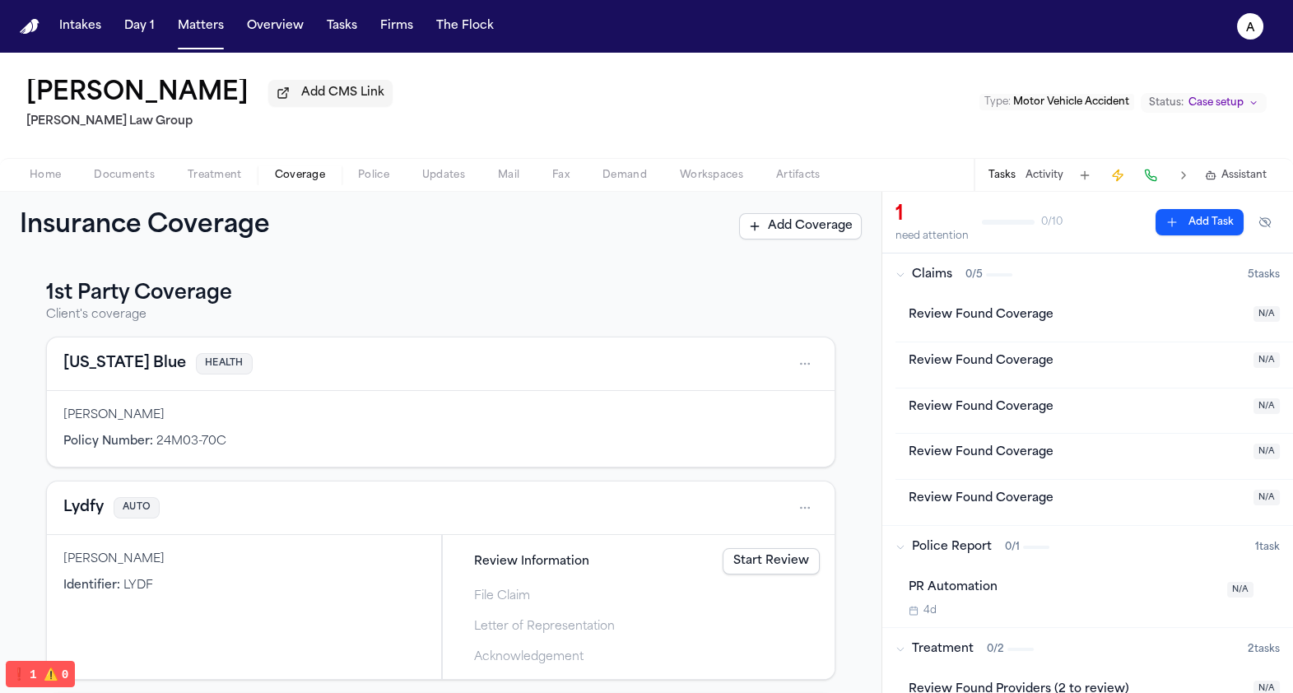
click at [728, 561] on link "Start Review" at bounding box center [771, 561] width 97 height 26
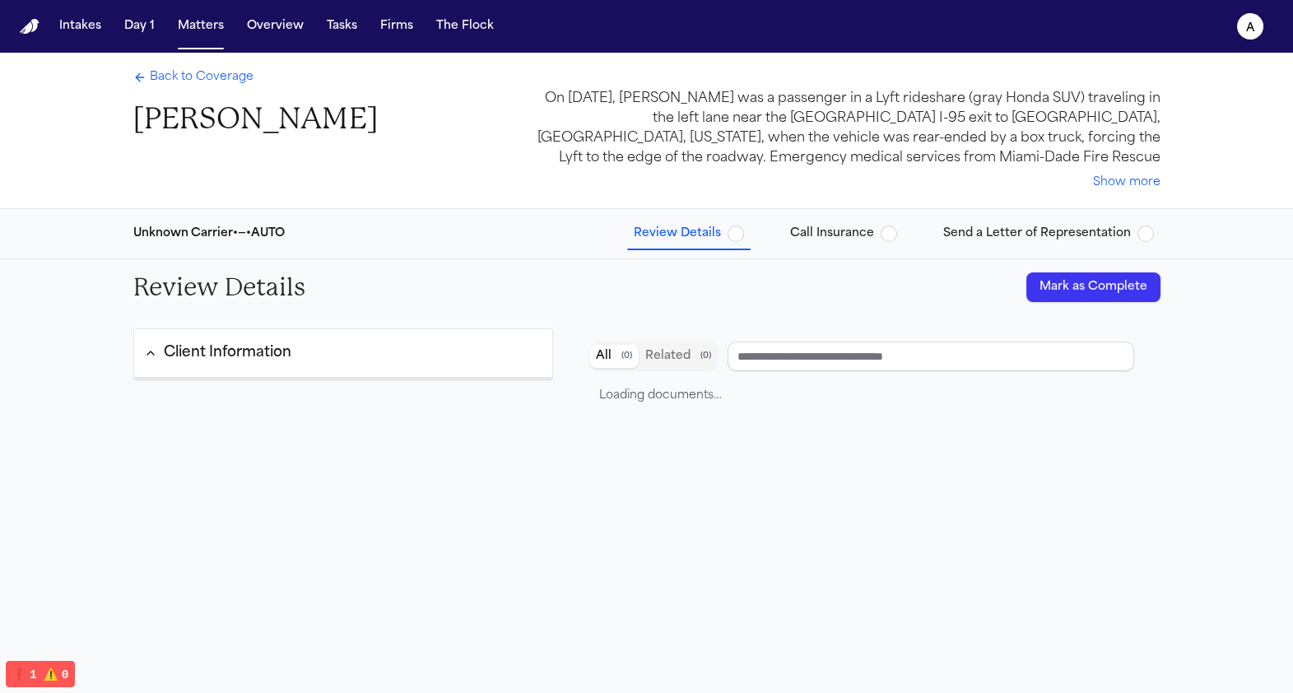
type input "*********"
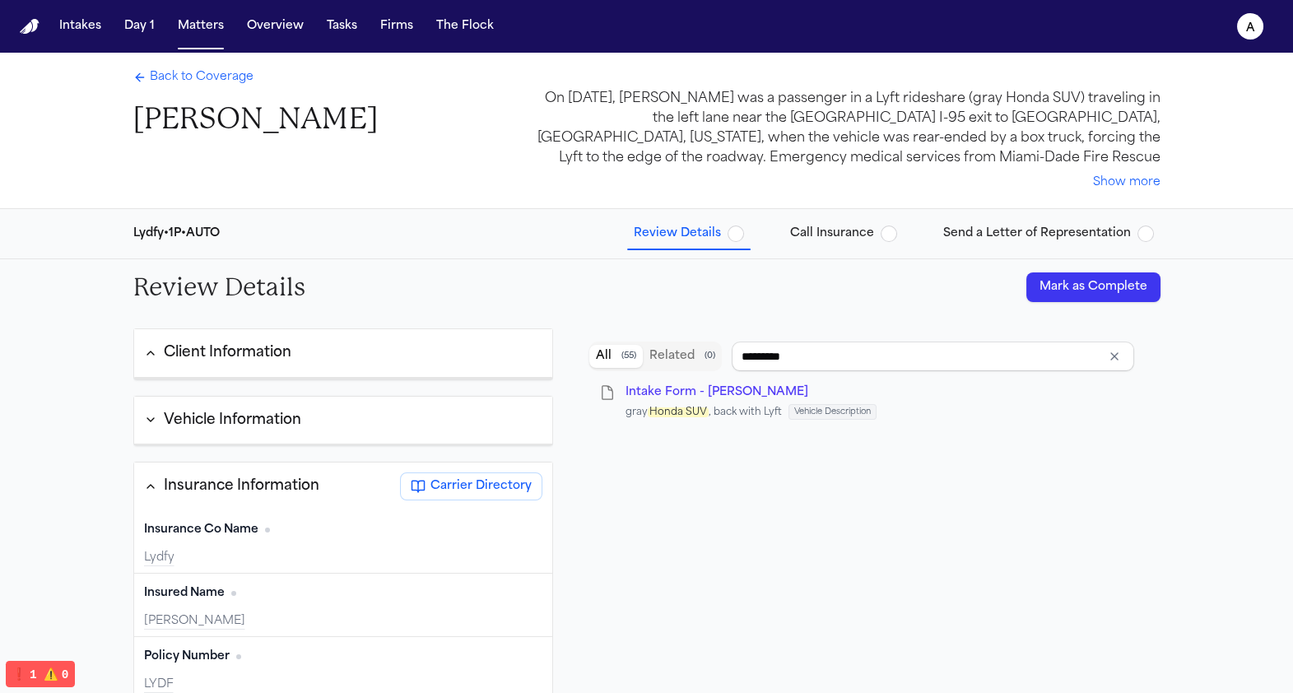
click at [1006, 228] on span "Send a Letter of Representation" at bounding box center [1037, 234] width 188 height 16
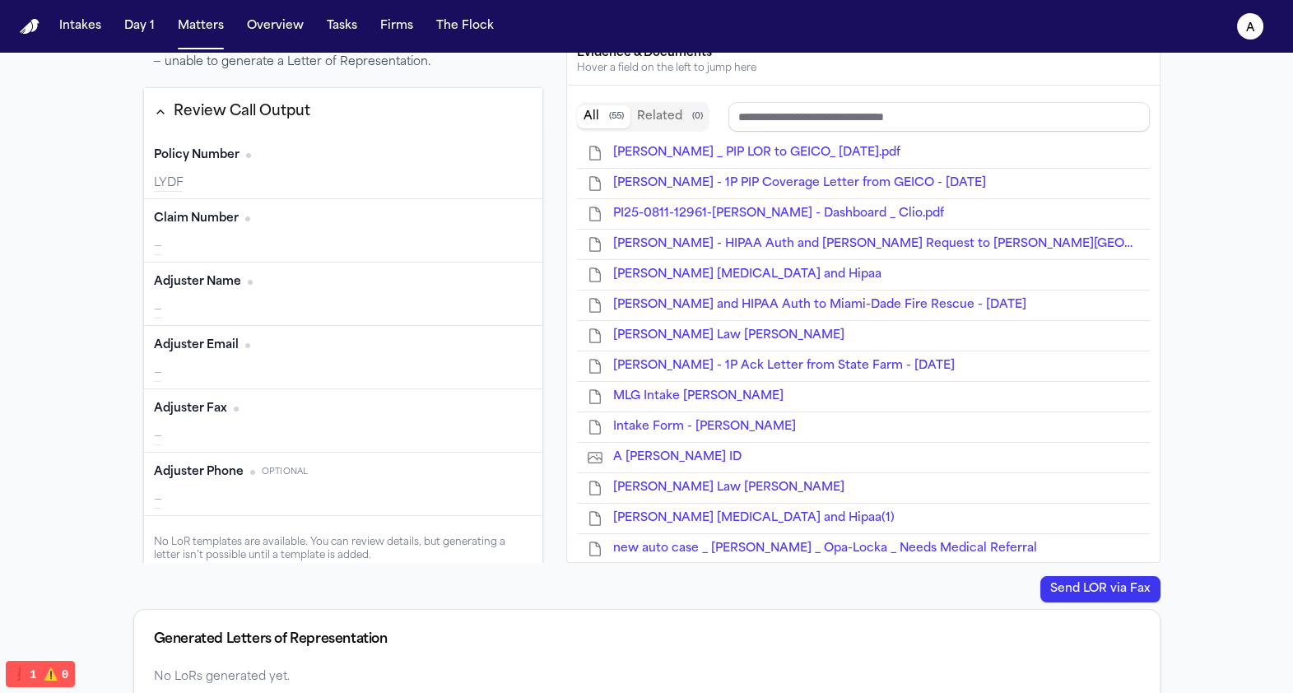
scroll to position [21, 0]
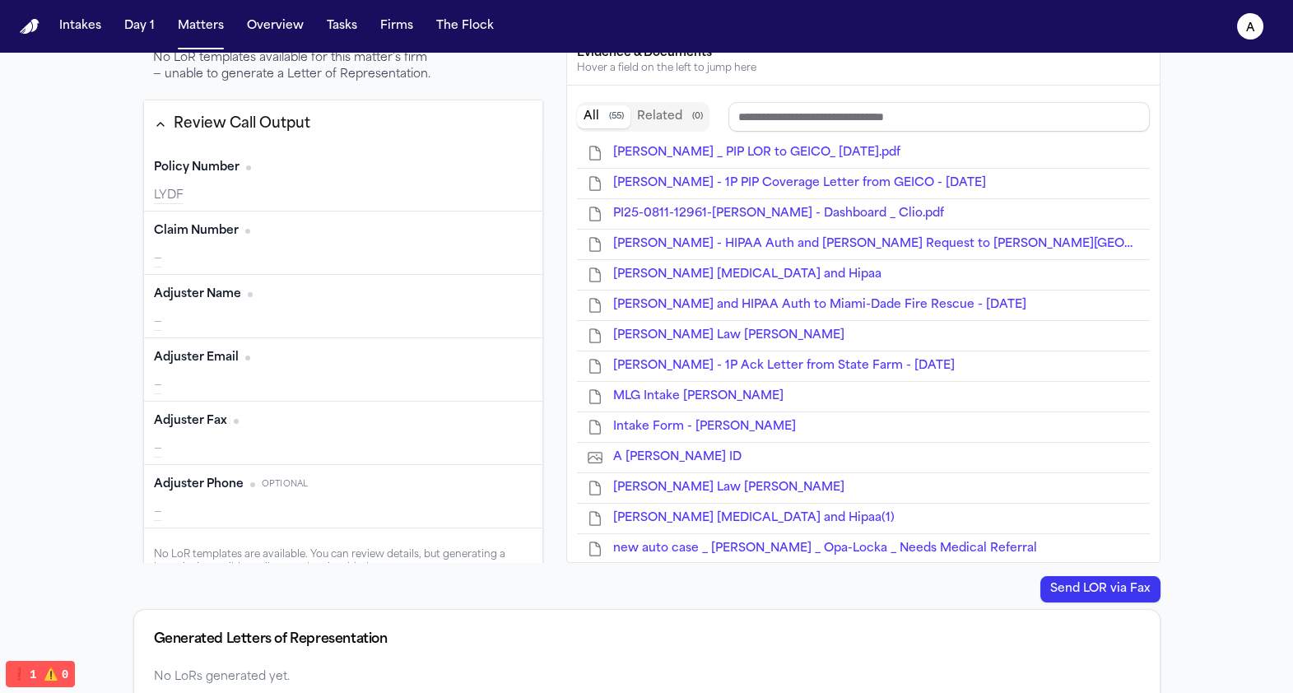
type input "****"
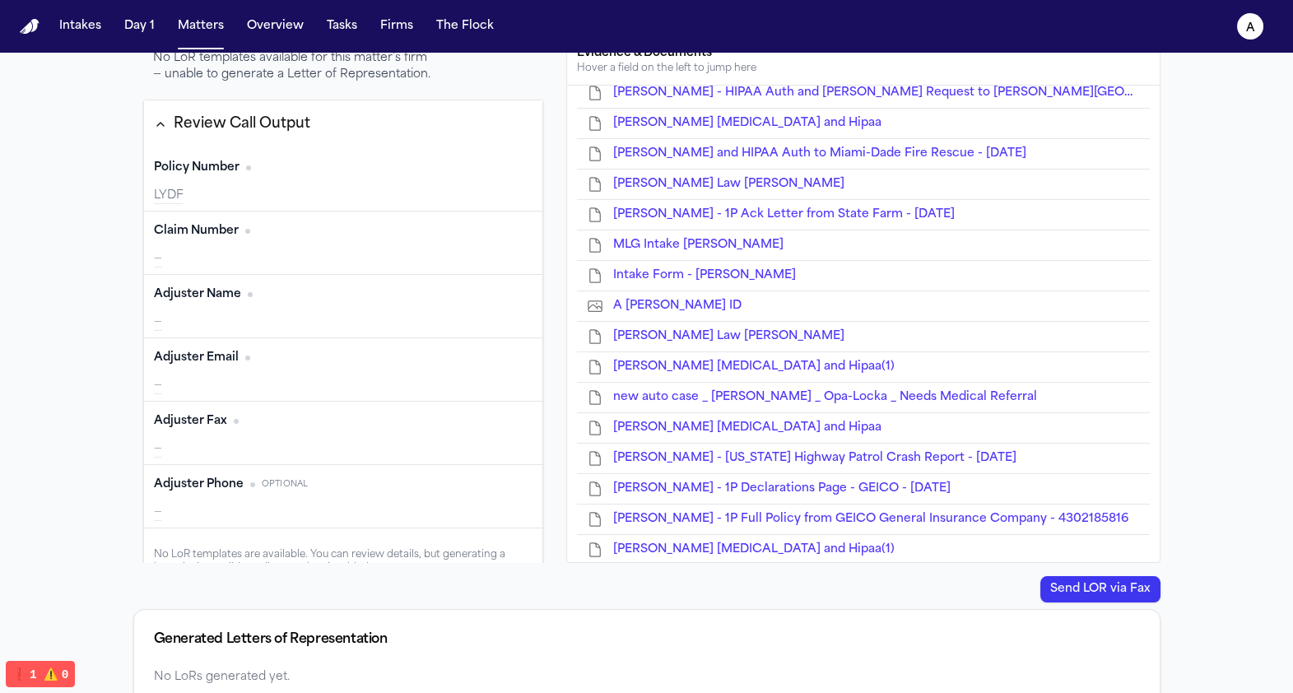
scroll to position [1255, 0]
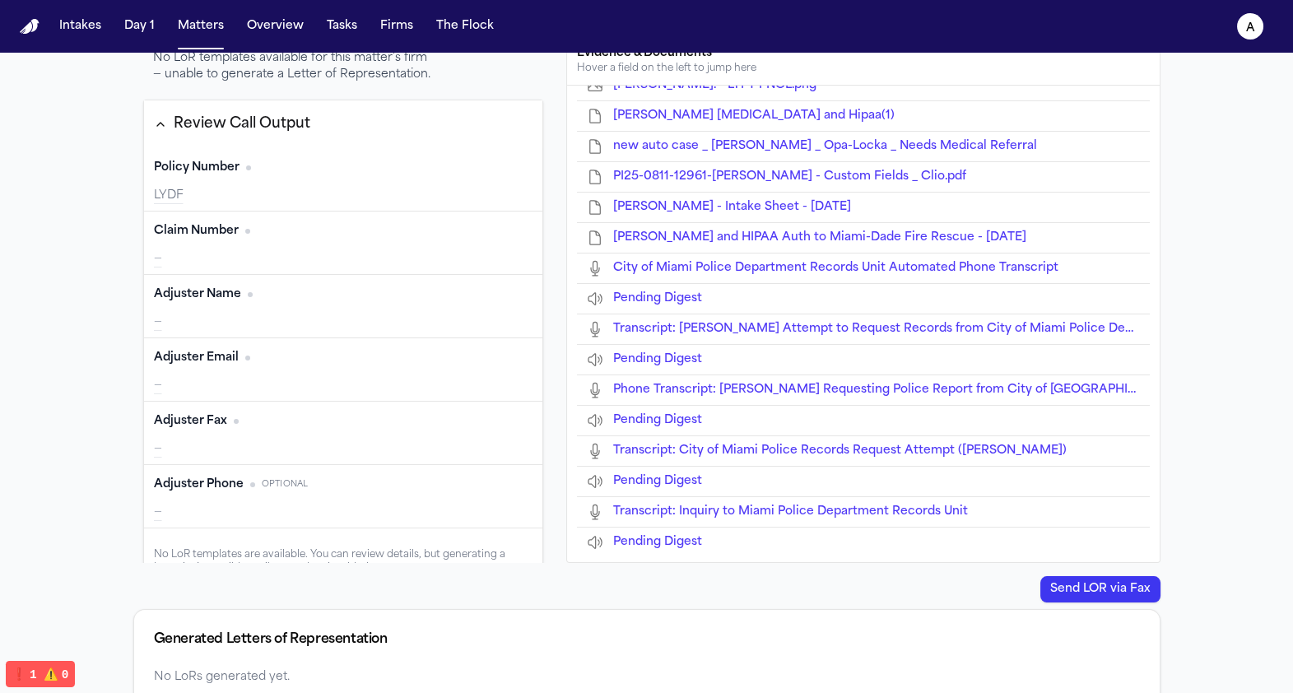
click at [659, 414] on span "Pending Digest" at bounding box center [657, 420] width 89 height 12
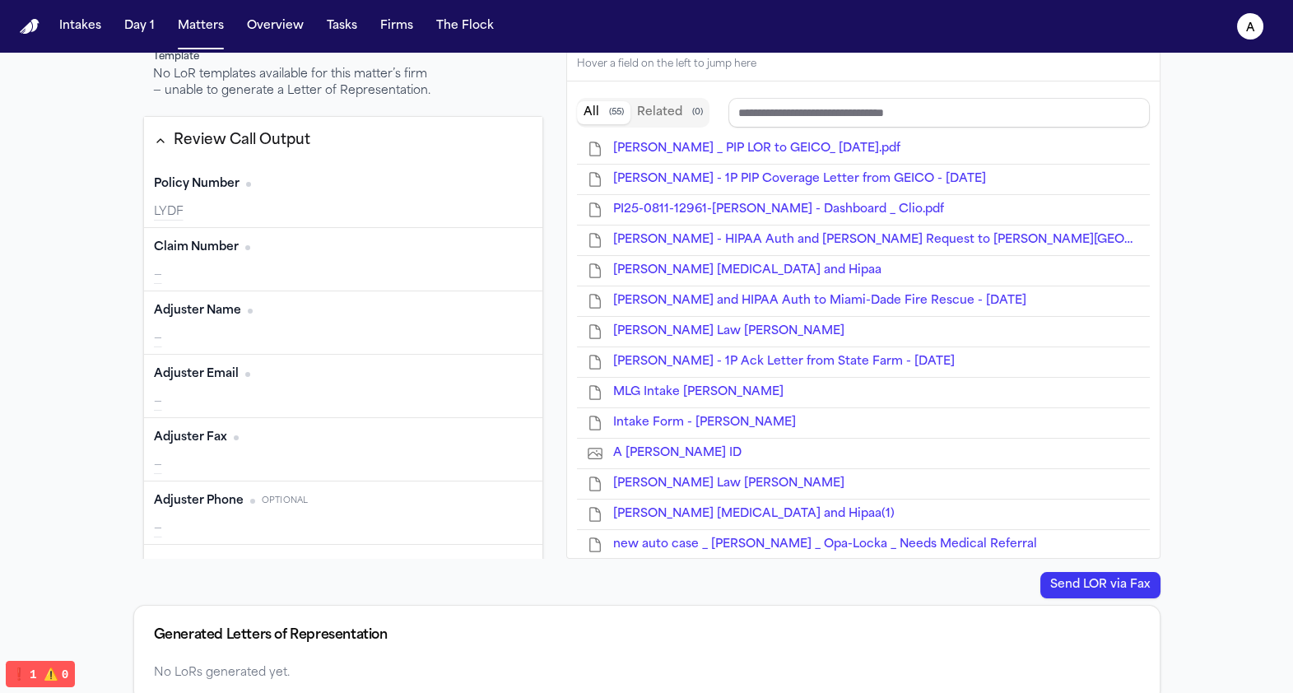
scroll to position [0, 0]
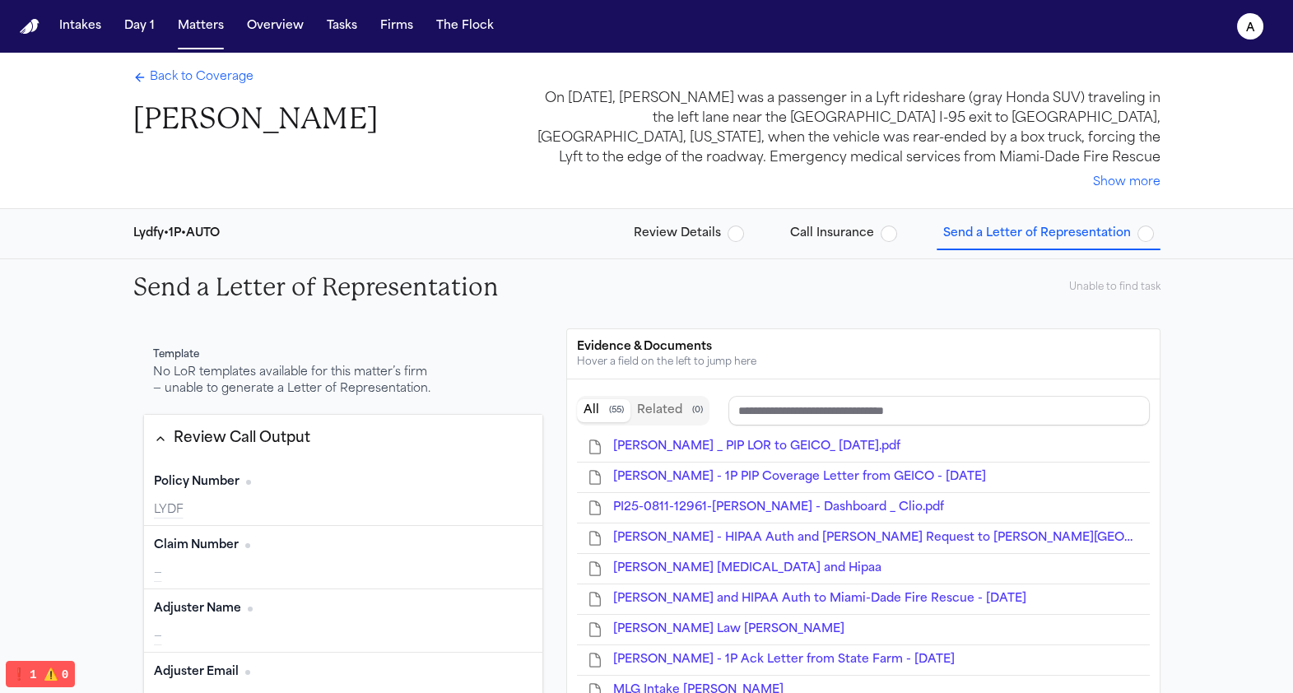
click at [183, 82] on span "Back to Coverage" at bounding box center [202, 77] width 104 height 16
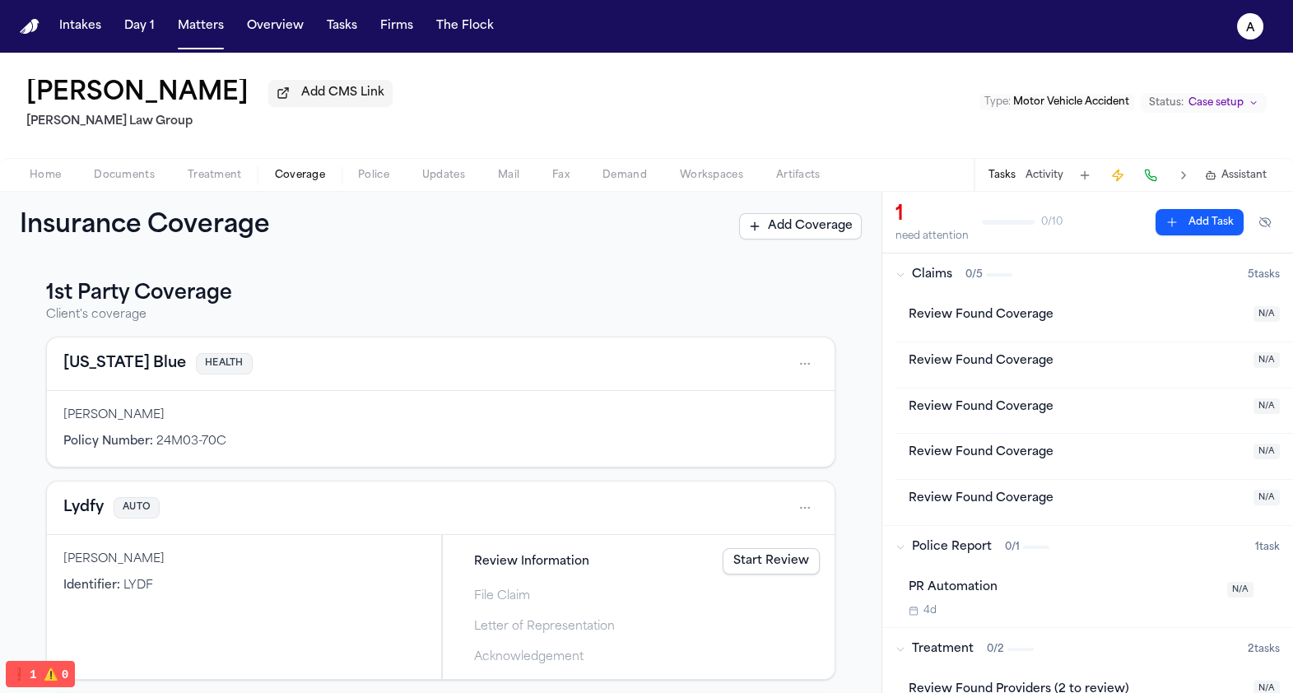
click at [696, 165] on div "Home Documents Treatment Coverage Police Updates Mail Fax Demand Workspaces Art…" at bounding box center [646, 174] width 1293 height 33
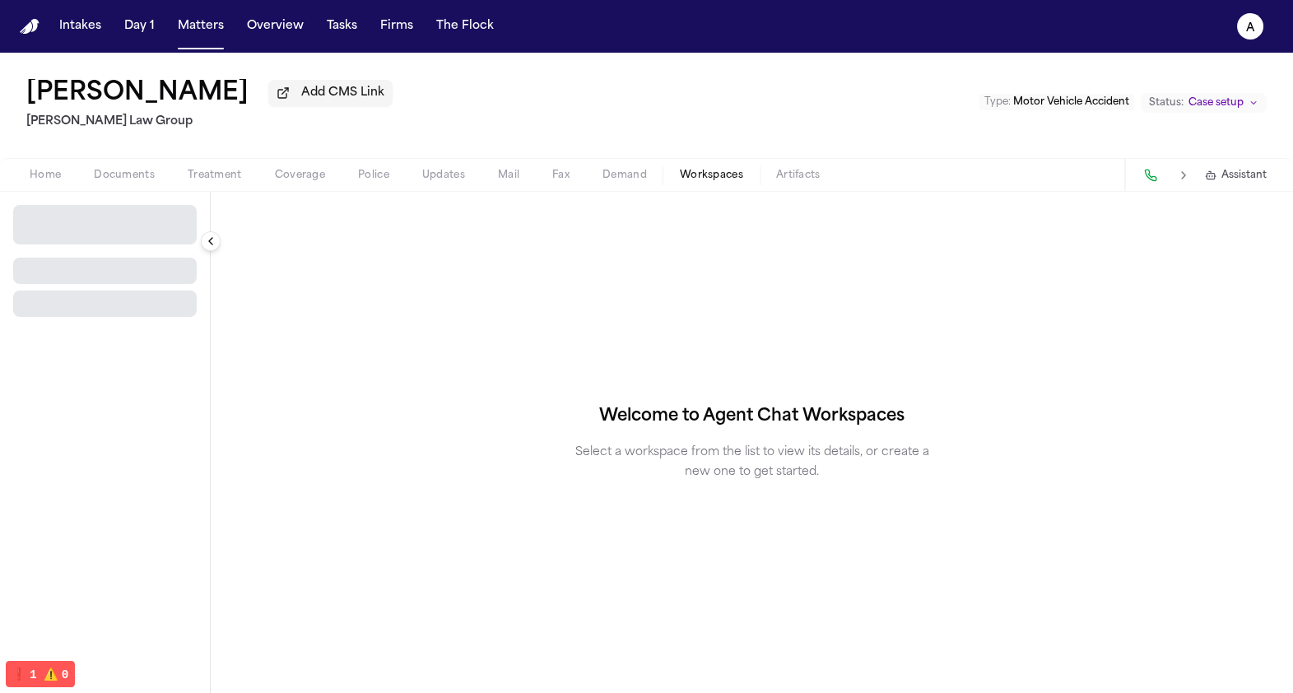
click at [696, 175] on span "Workspaces" at bounding box center [711, 175] width 63 height 13
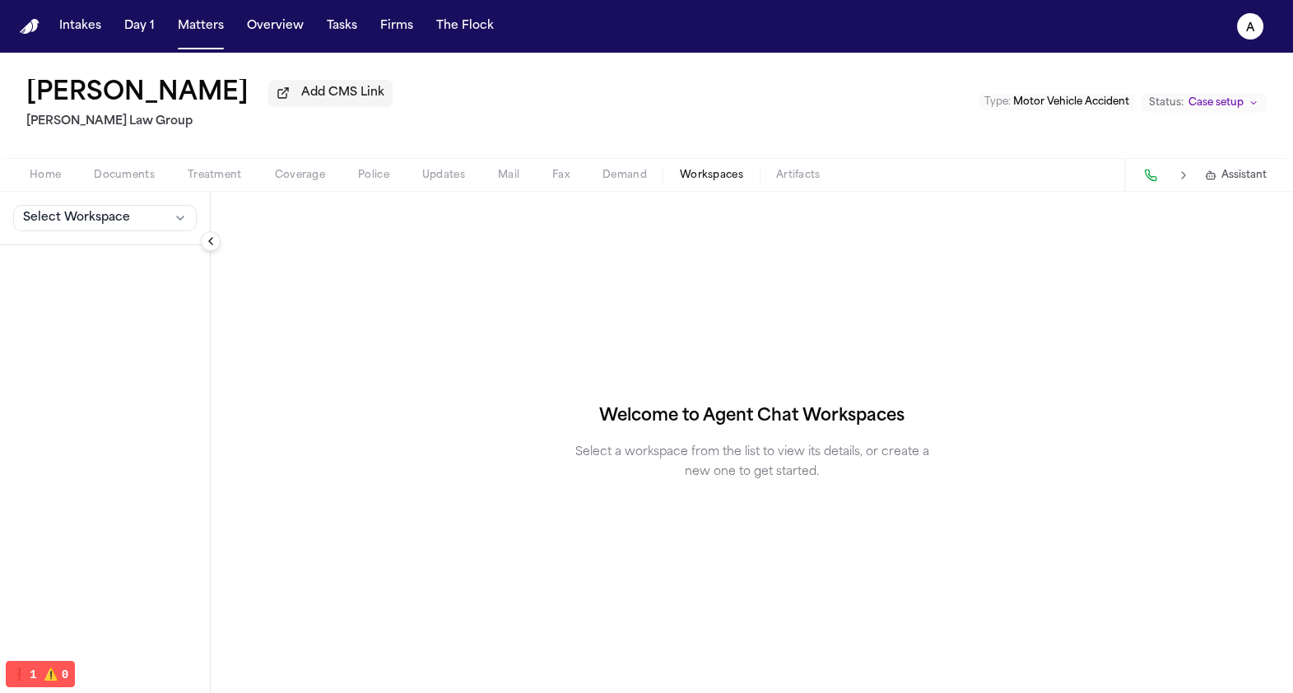
click at [803, 181] on span "Artifacts" at bounding box center [798, 175] width 44 height 13
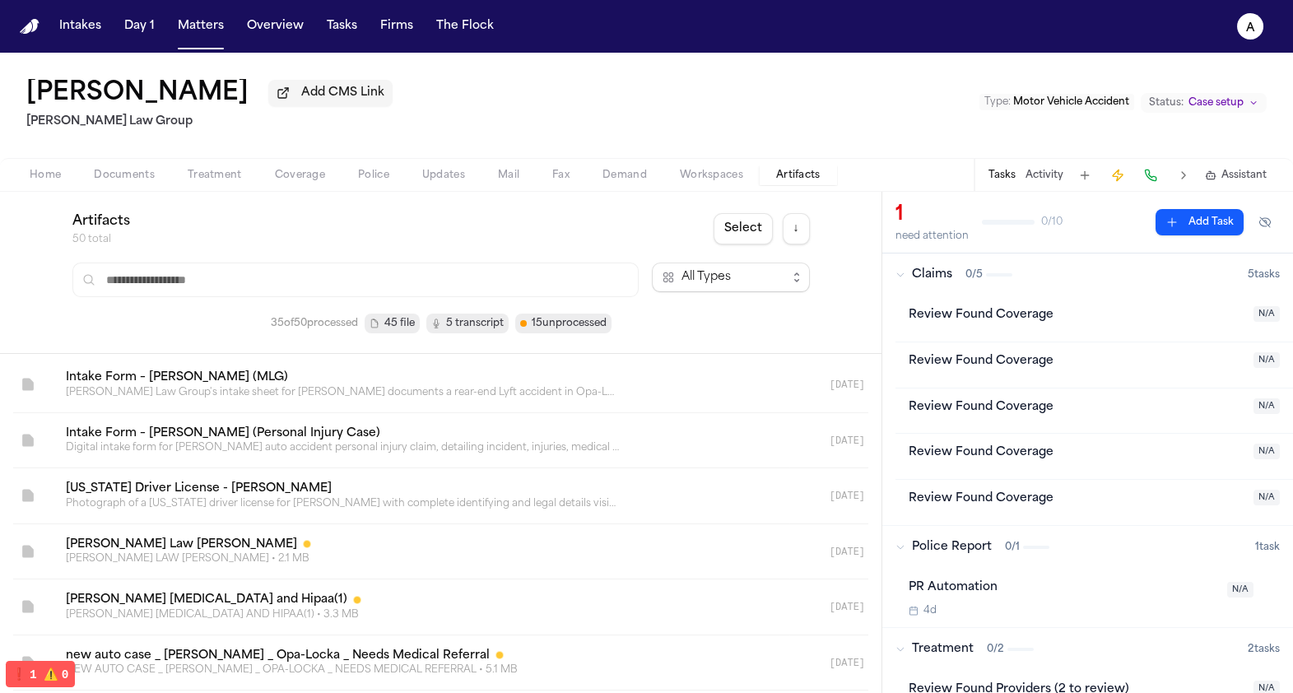
click at [453, 318] on span "5 transcript" at bounding box center [475, 323] width 58 height 16
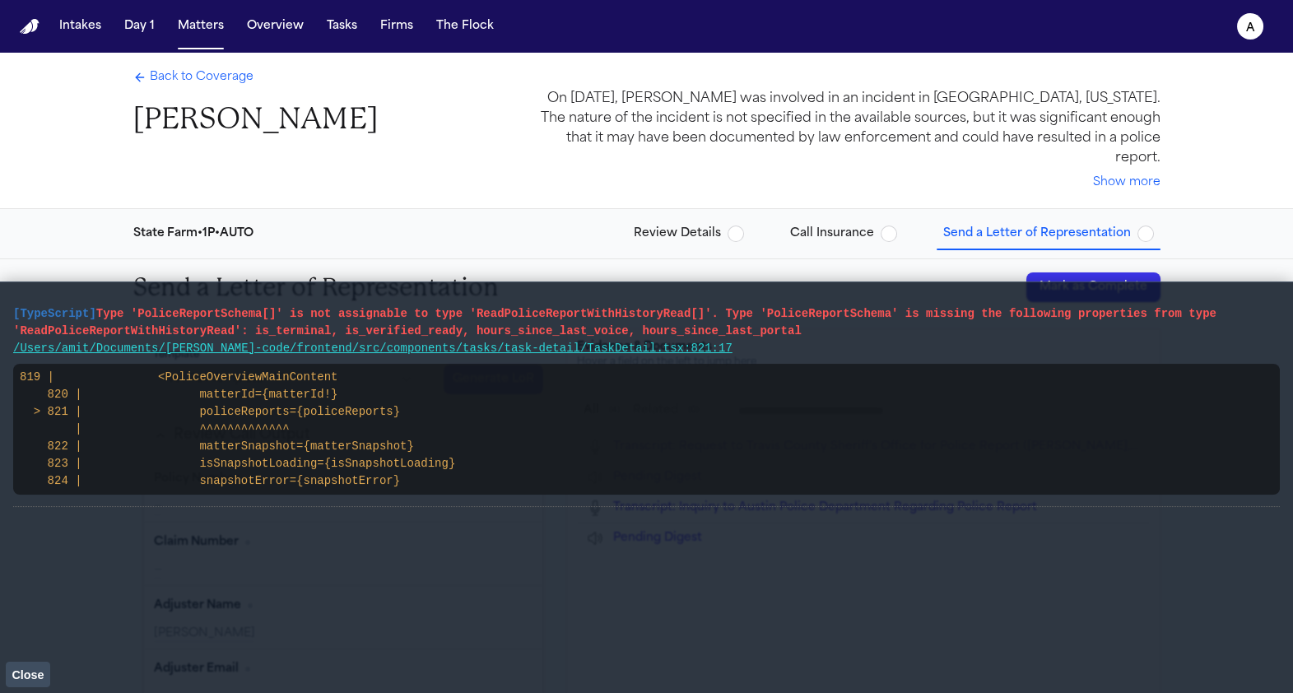
click at [8, 667] on button "Close" at bounding box center [28, 674] width 44 height 25
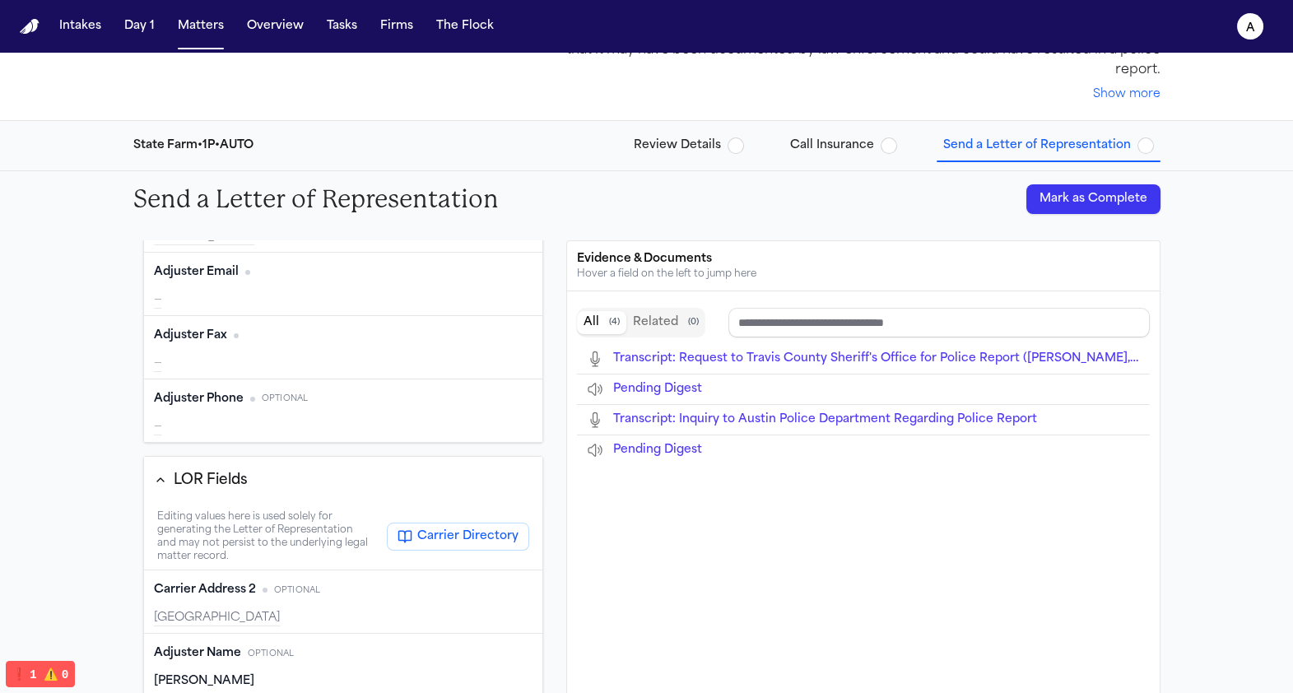
scroll to position [395, 0]
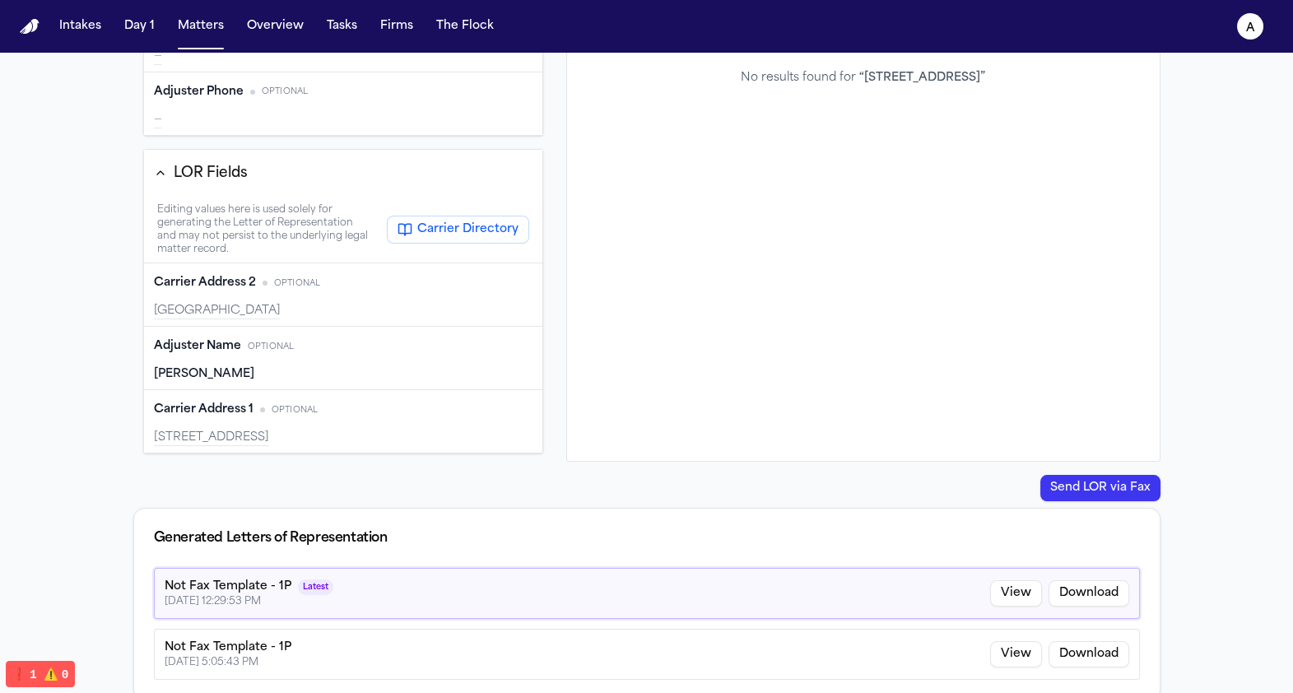
type input "**********"
click at [468, 221] on button "Carrier Directory" at bounding box center [458, 230] width 142 height 28
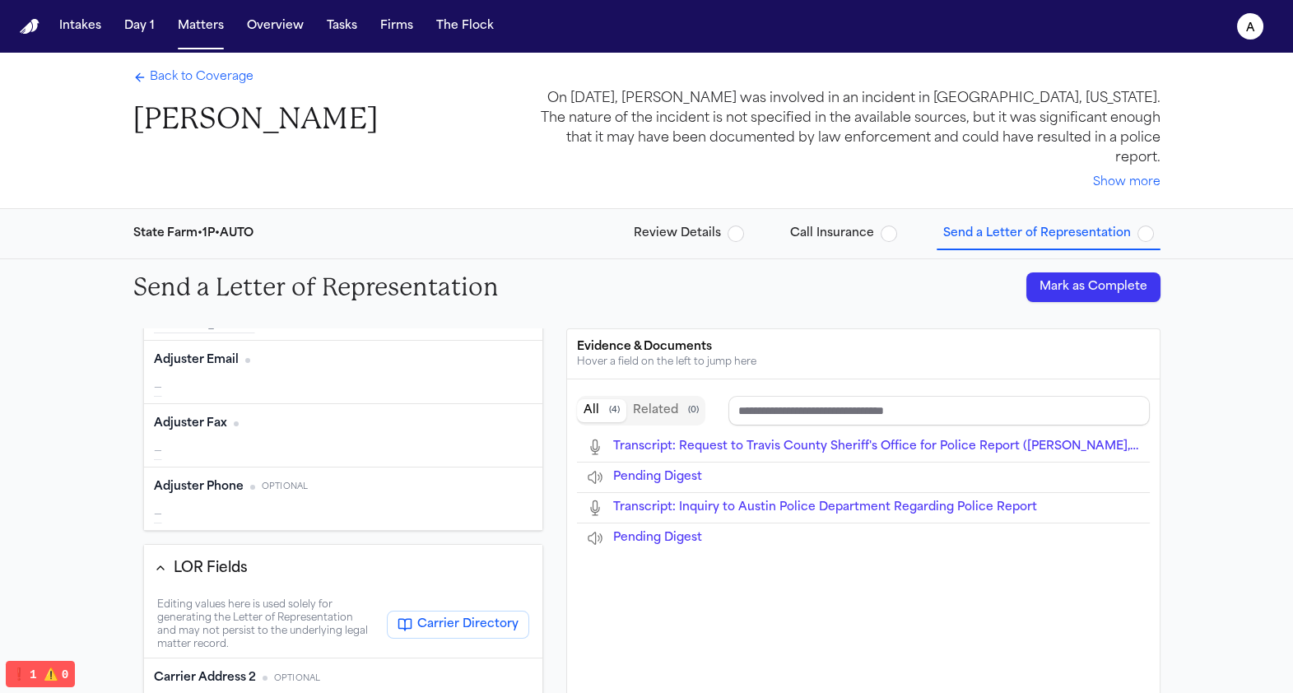
scroll to position [0, 0]
